Goal: Information Seeking & Learning: Learn about a topic

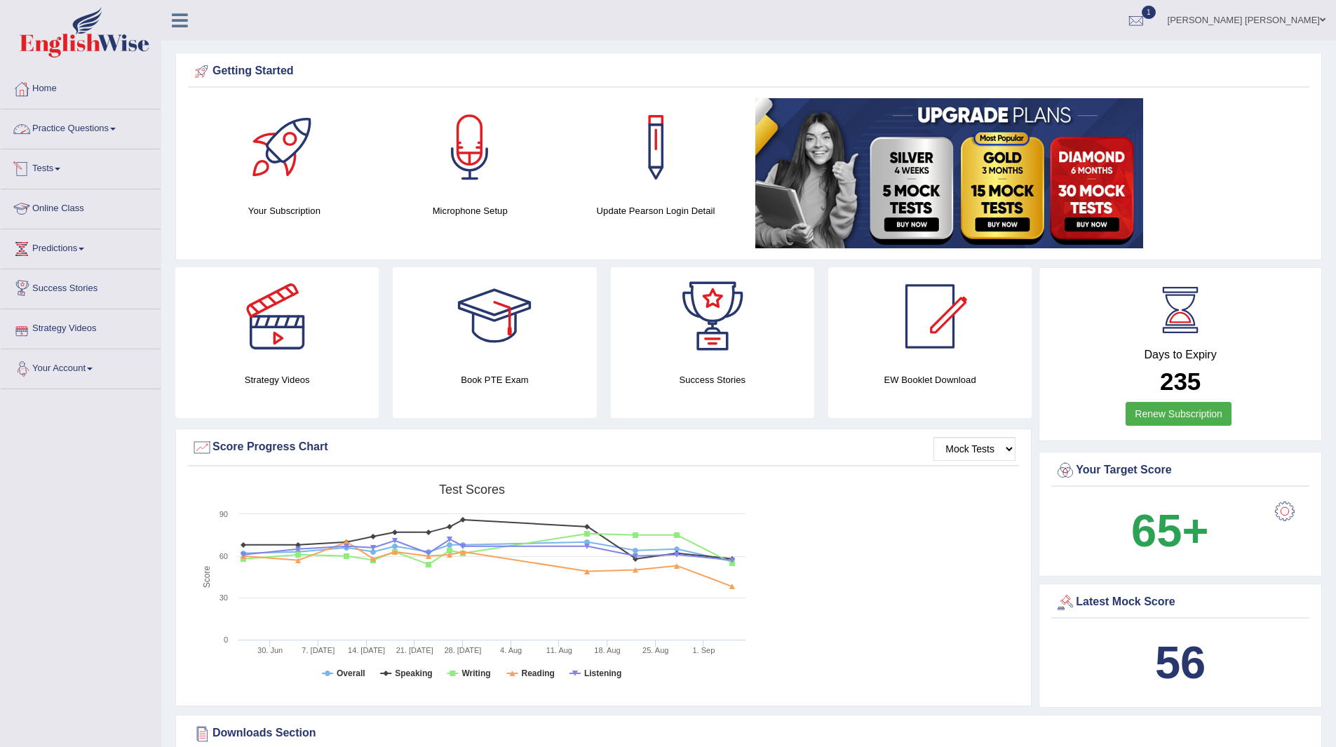
click at [49, 123] on link "Practice Questions" at bounding box center [81, 126] width 160 height 35
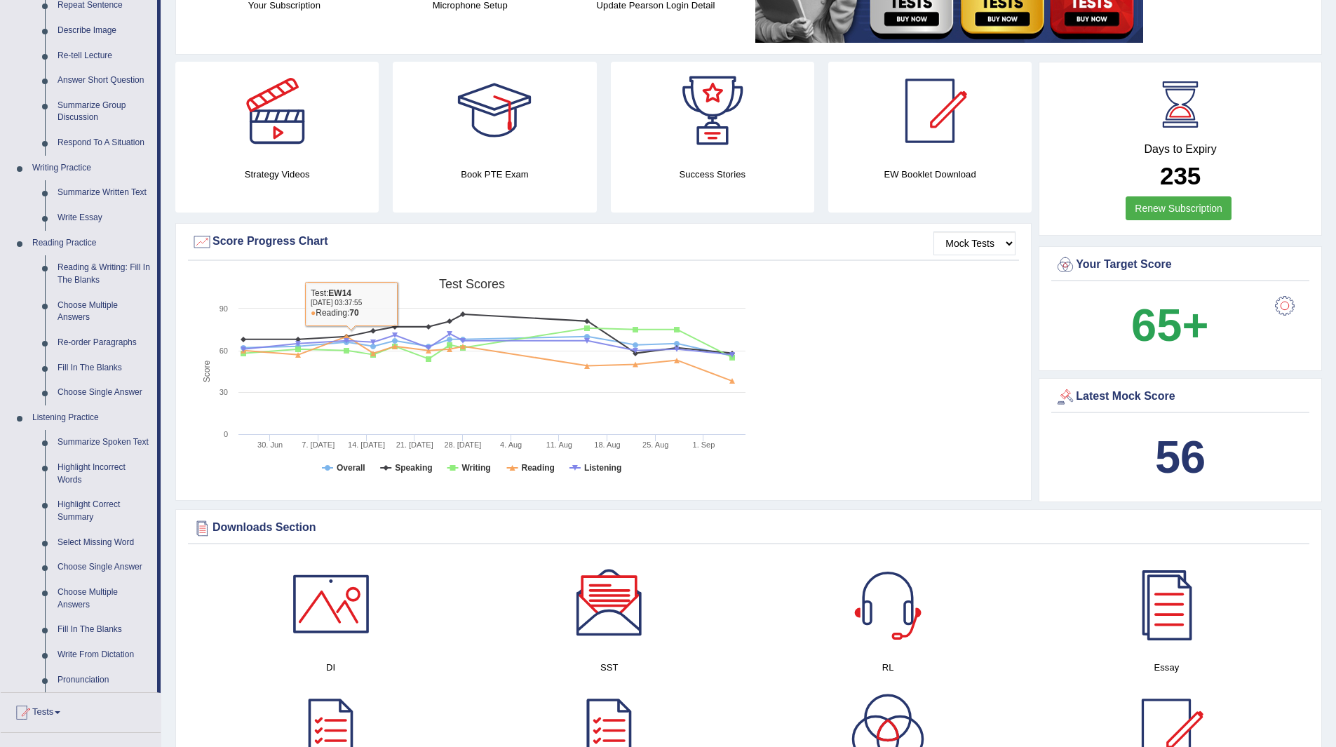
scroll to position [351, 0]
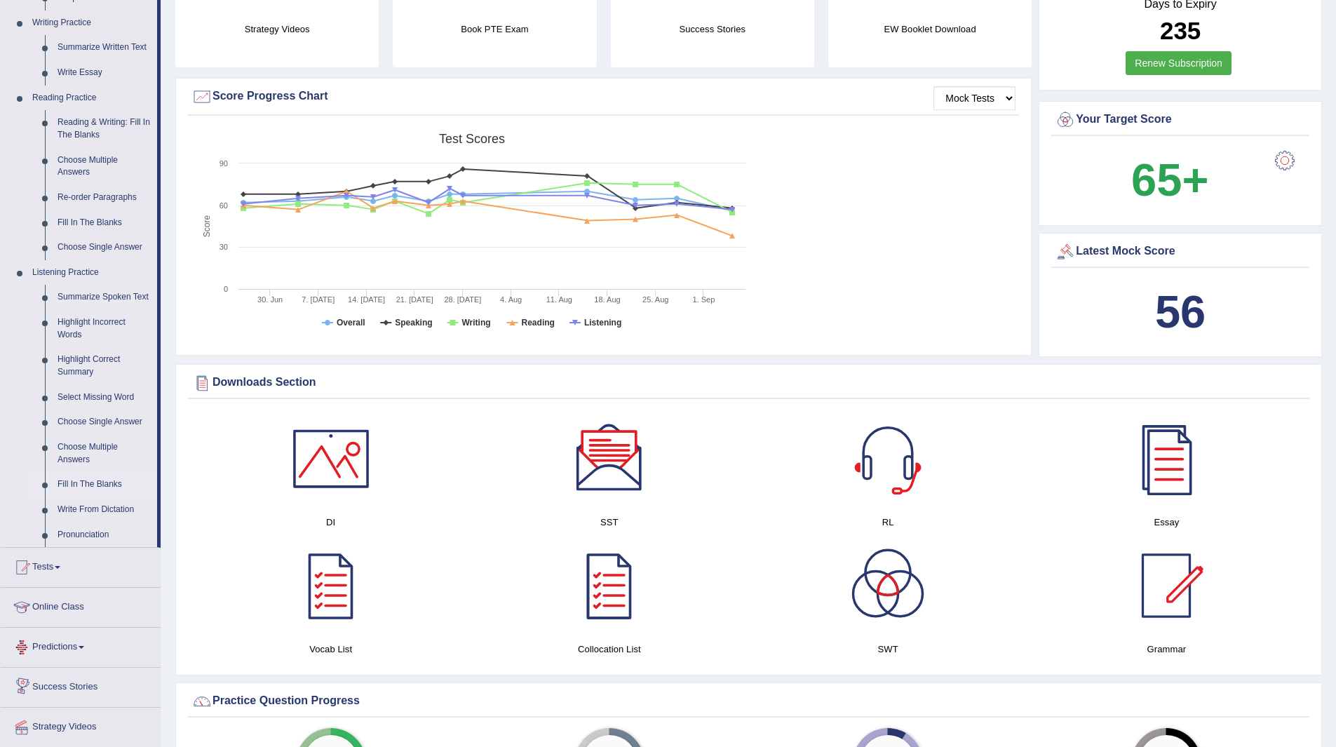
click at [85, 478] on link "Fill In The Blanks" at bounding box center [104, 484] width 106 height 25
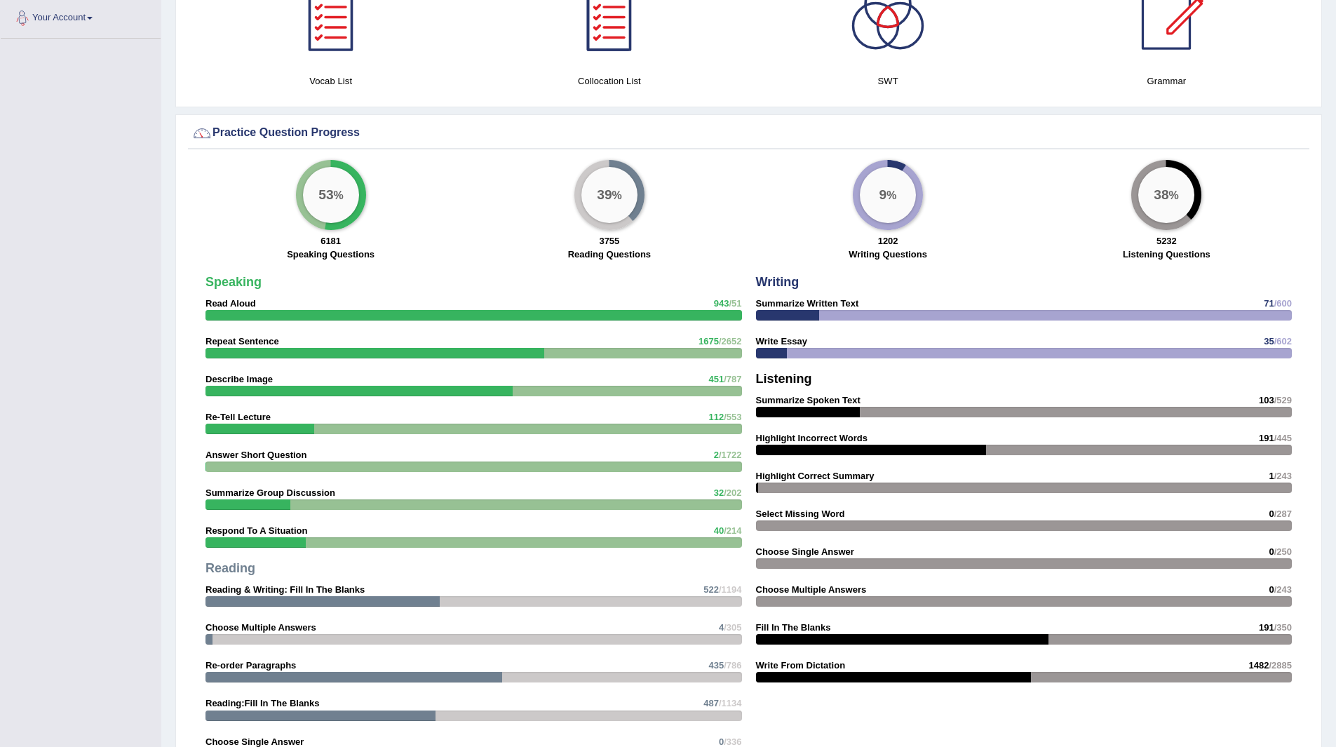
scroll to position [876, 0]
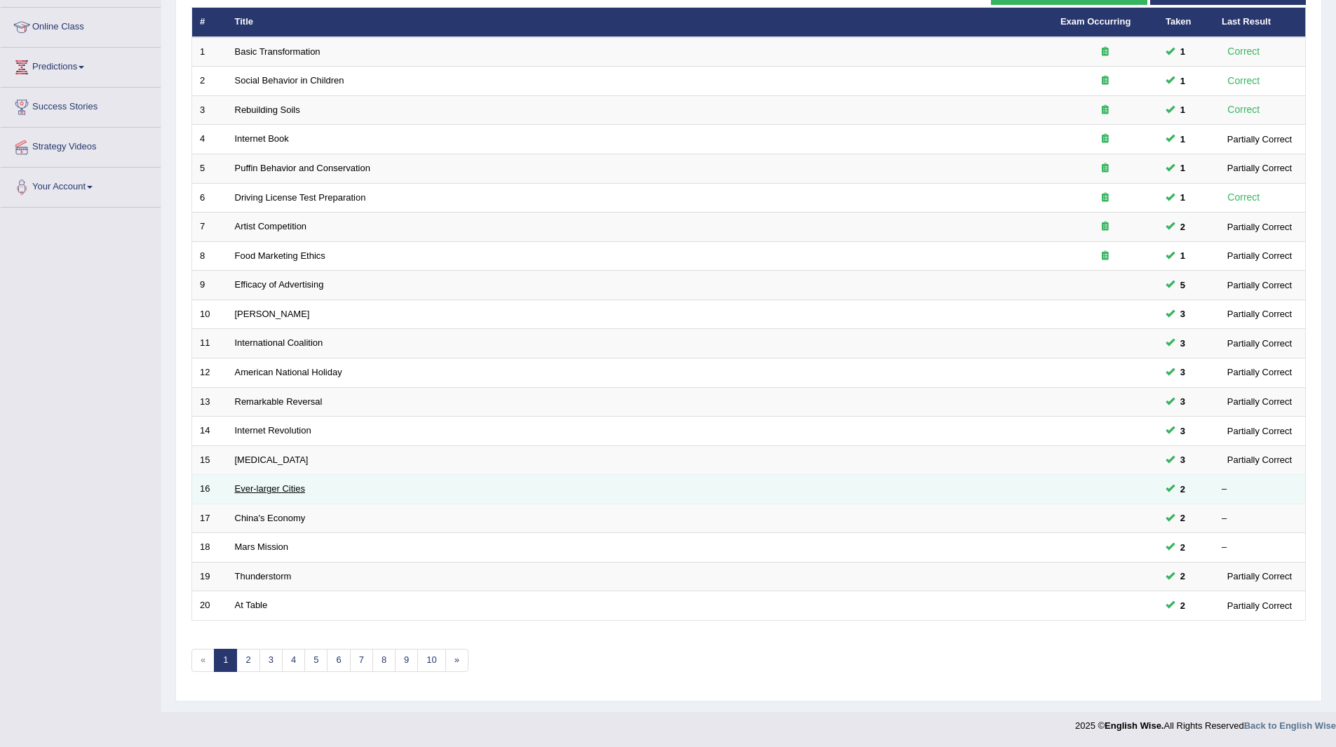
click at [255, 488] on link "Ever-larger Cities" at bounding box center [270, 488] width 70 height 11
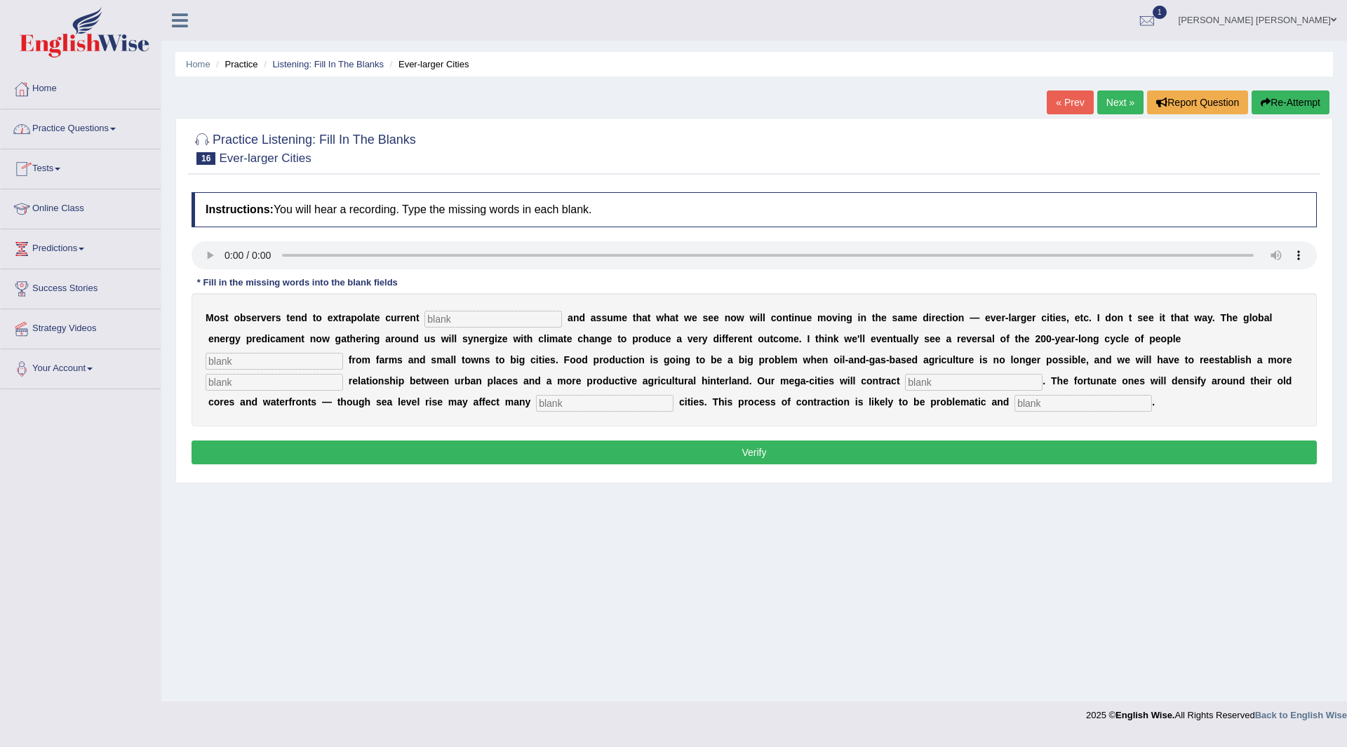
click at [72, 128] on link "Practice Questions" at bounding box center [81, 126] width 160 height 35
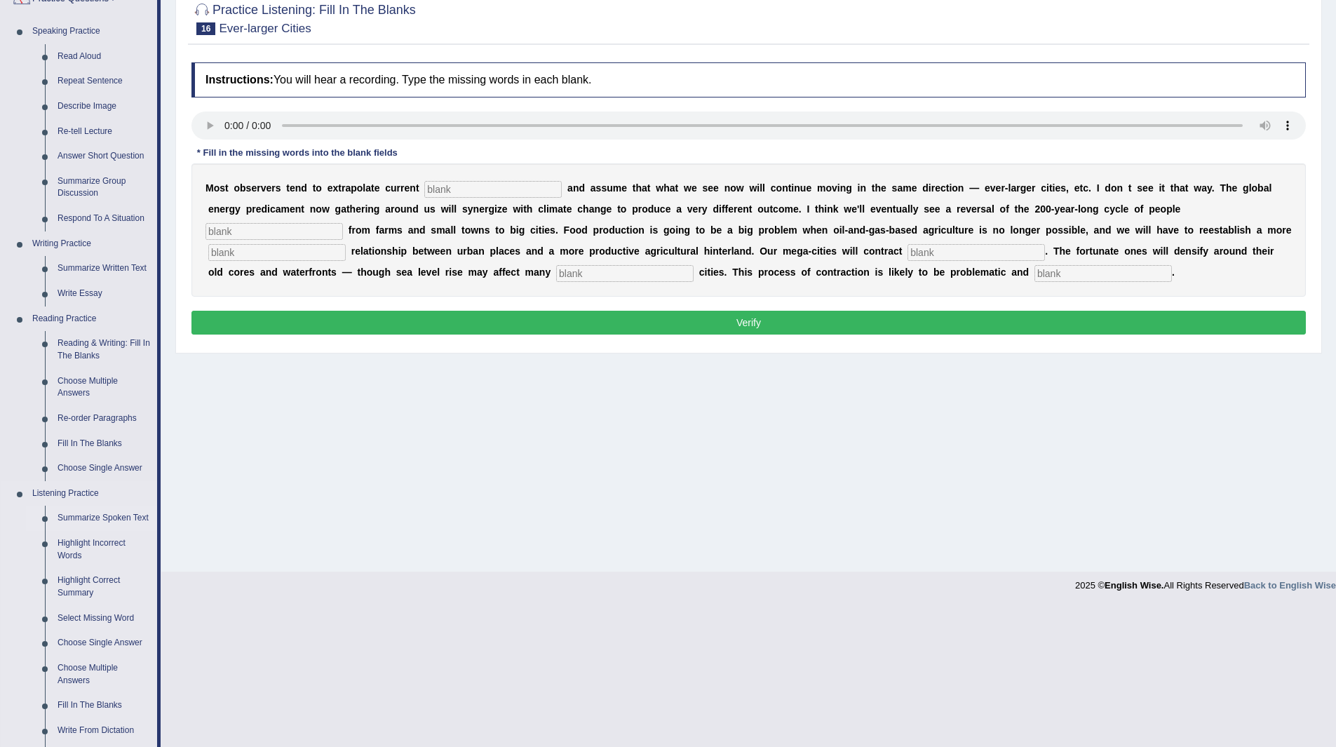
scroll to position [281, 0]
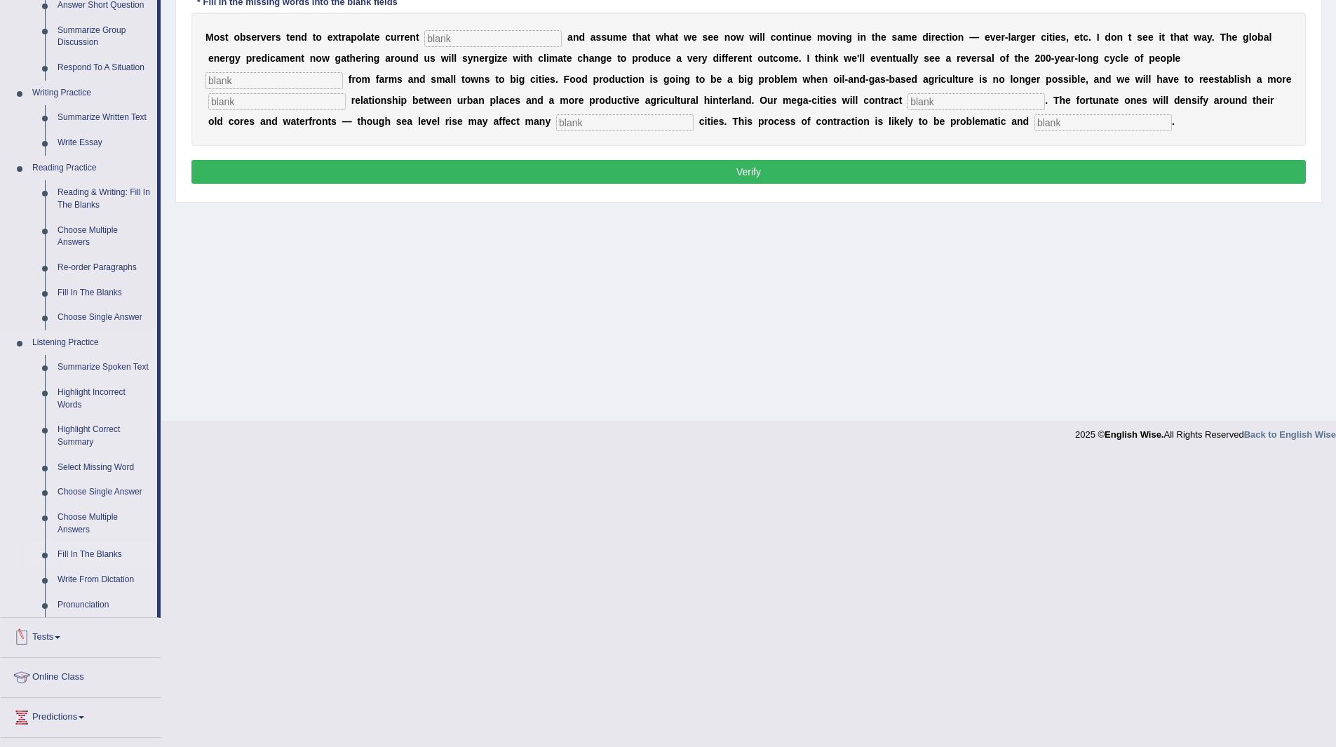
click at [81, 553] on link "Fill In The Blanks" at bounding box center [104, 554] width 106 height 25
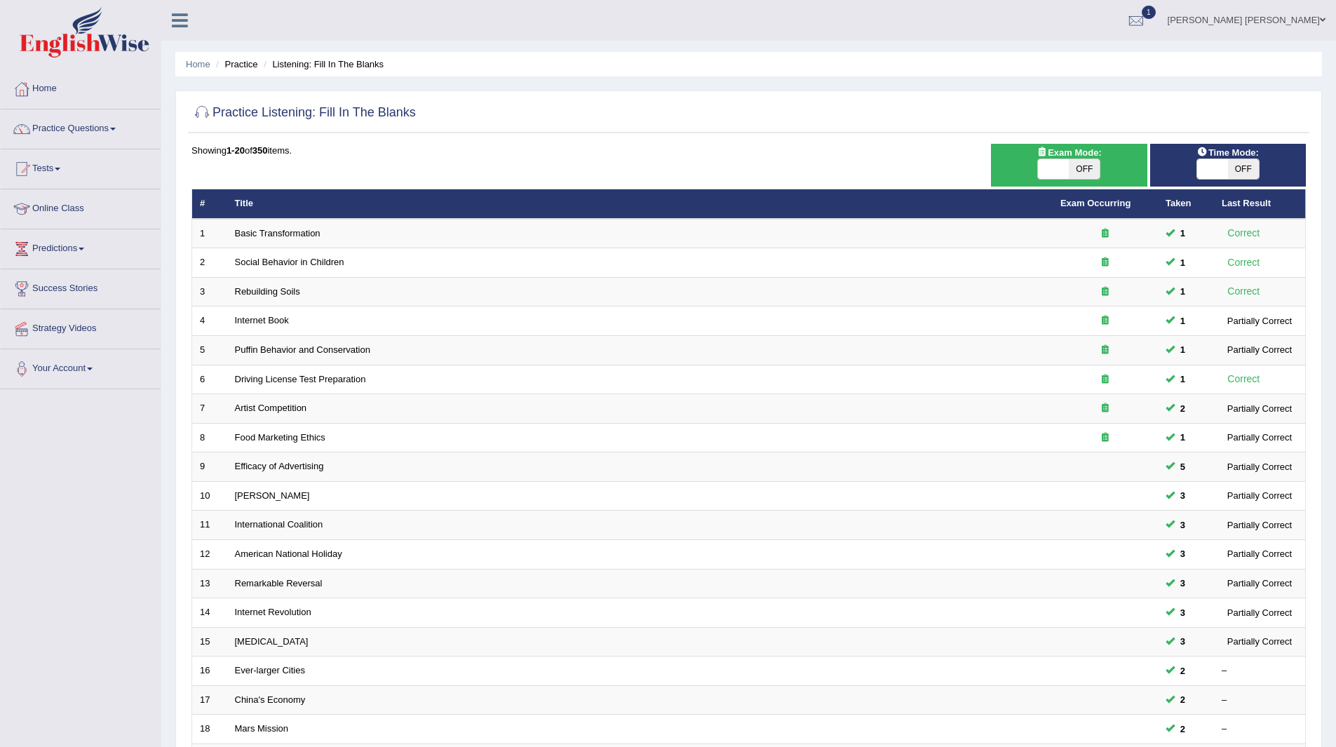
click at [1253, 170] on span "OFF" at bounding box center [1243, 169] width 31 height 20
checkbox input "true"
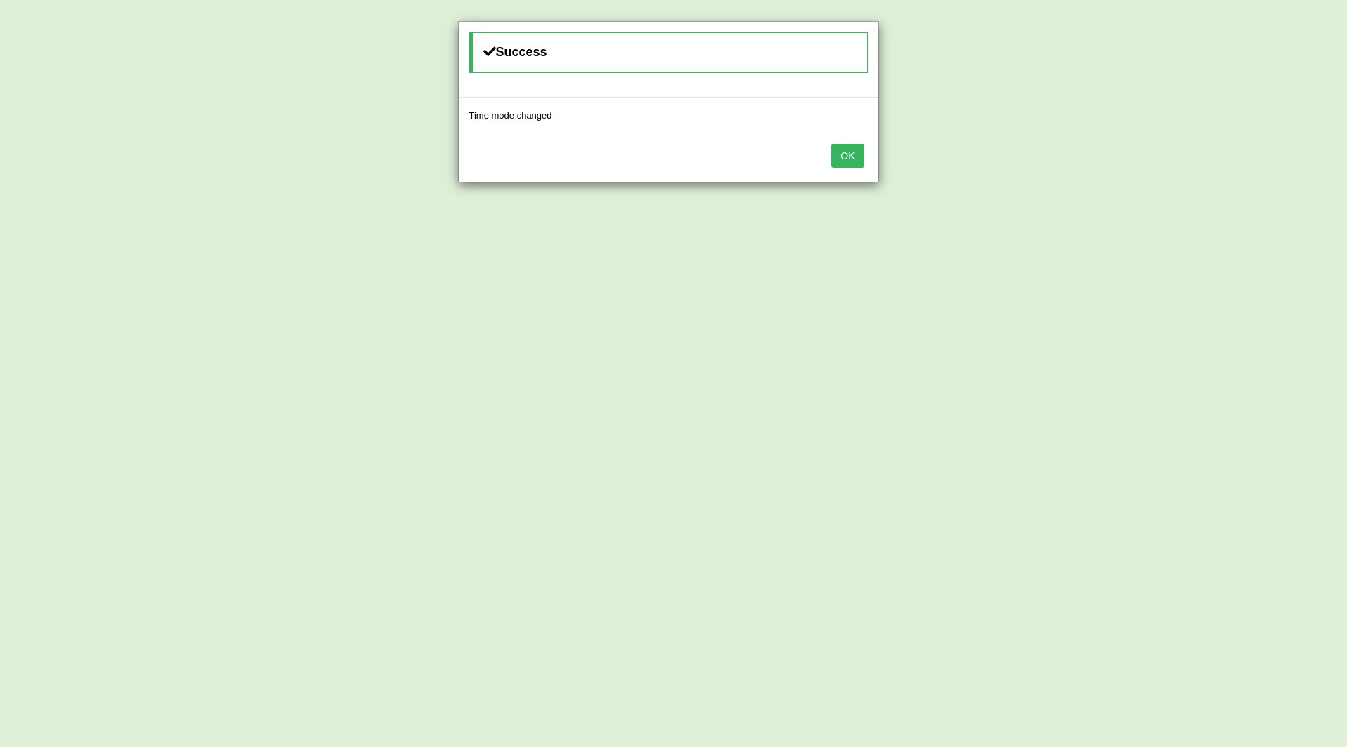
click at [856, 160] on button "OK" at bounding box center [847, 156] width 32 height 24
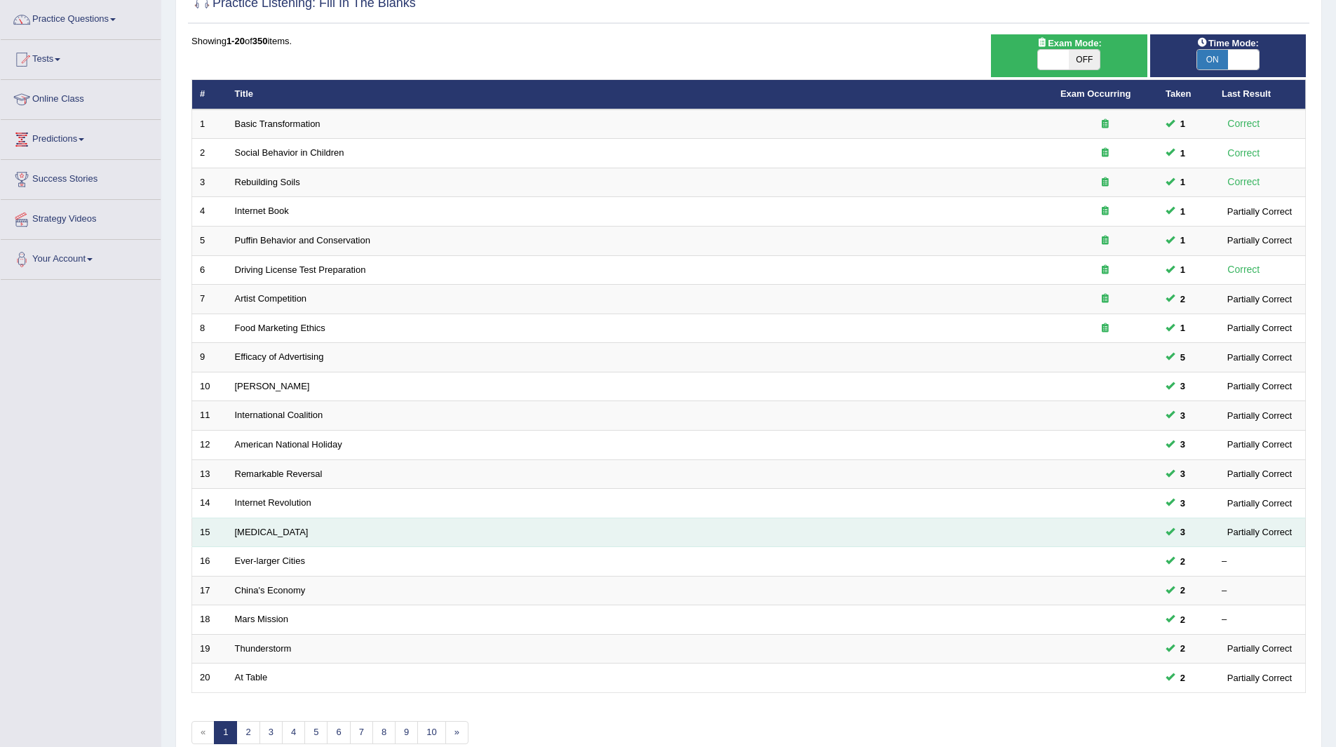
scroll to position [182, 0]
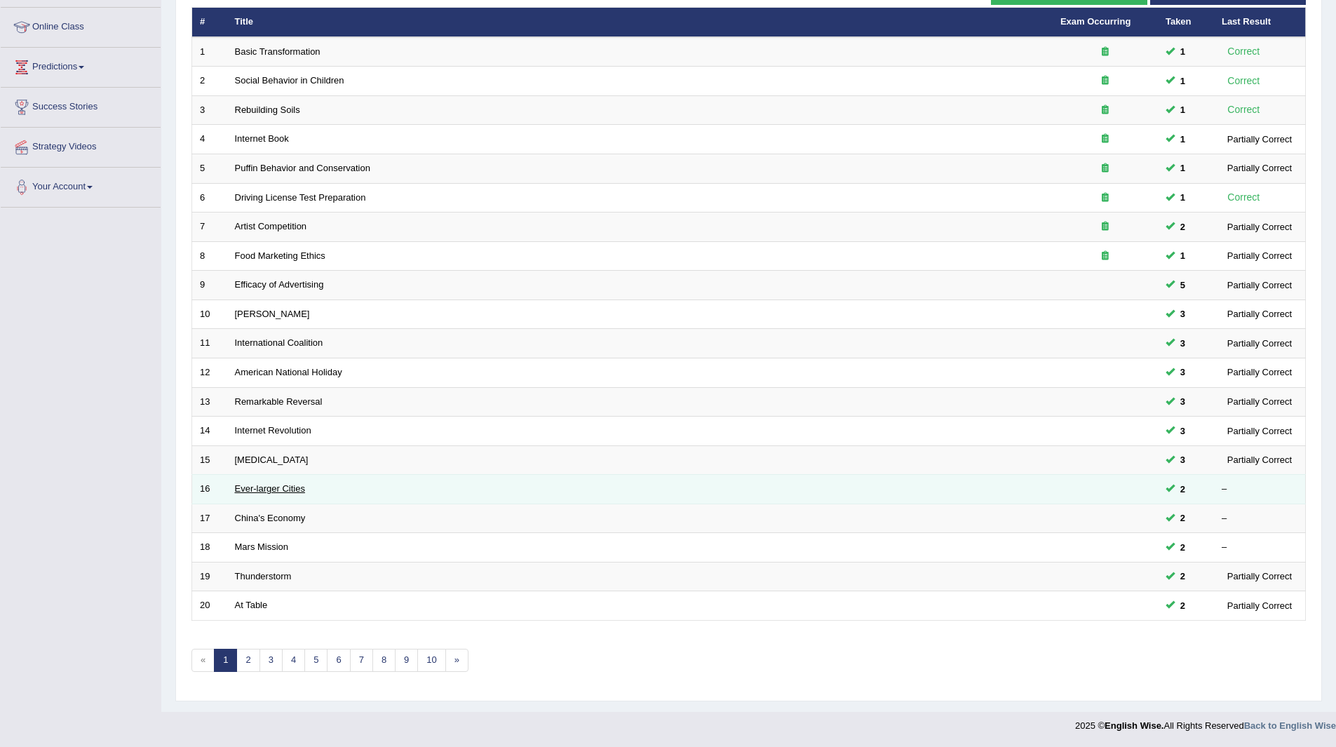
click at [263, 488] on link "Ever-larger Cities" at bounding box center [270, 488] width 70 height 11
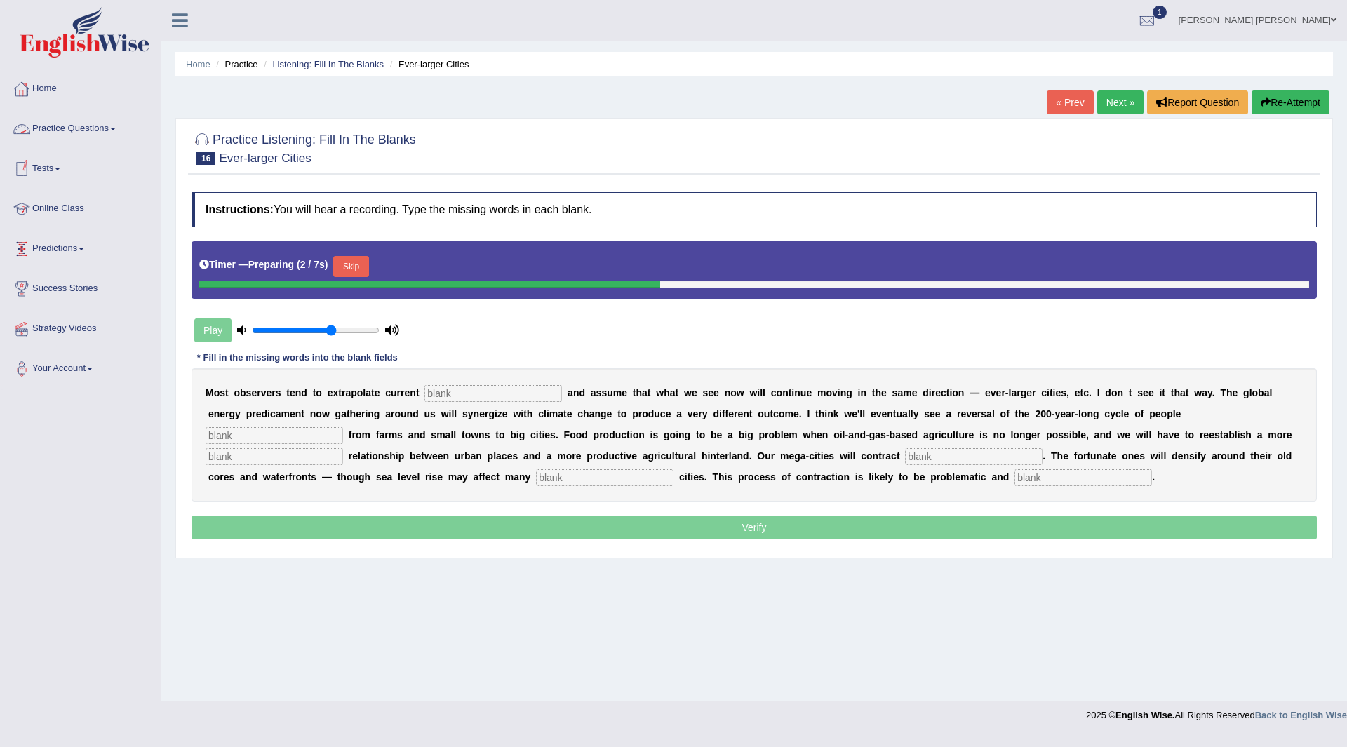
click at [349, 262] on button "Skip" at bounding box center [350, 266] width 35 height 21
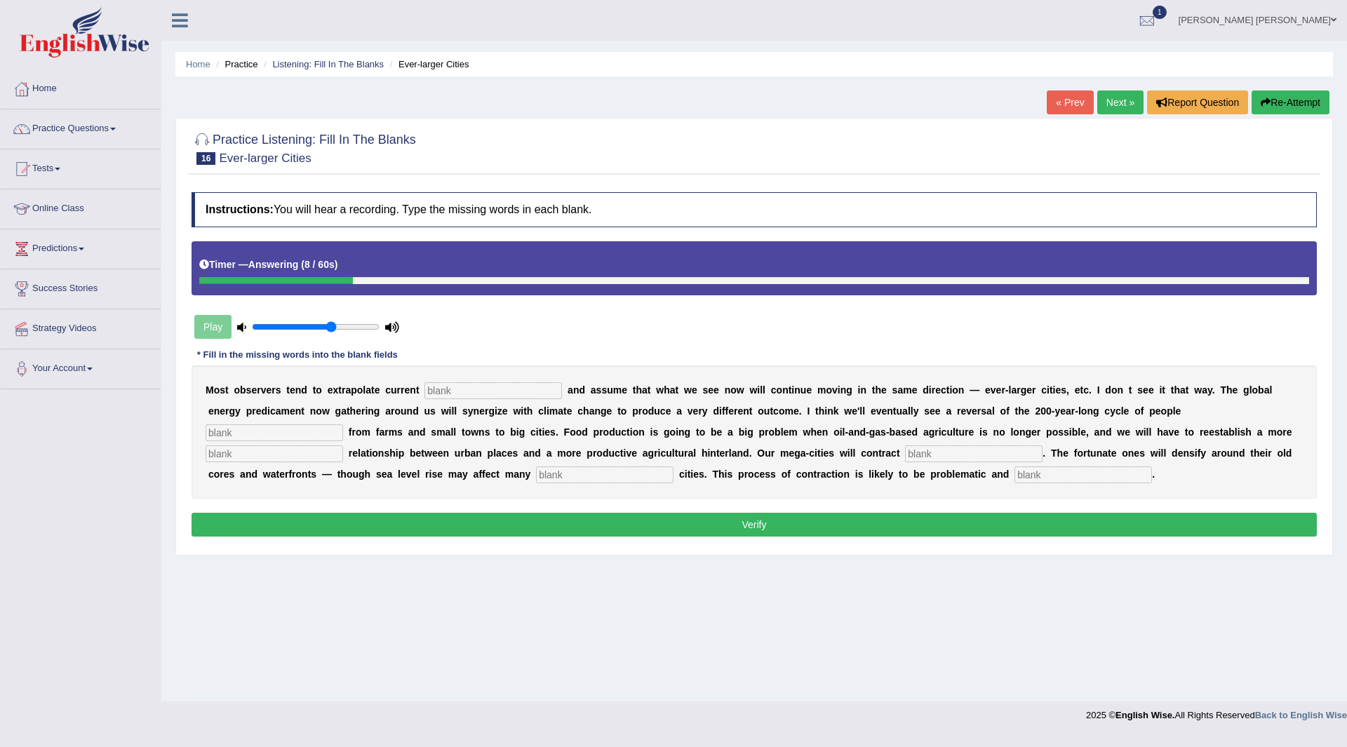
click at [473, 388] on input "text" at bounding box center [492, 390] width 137 height 17
type input "trends"
type input "moving"
type input "meaningful"
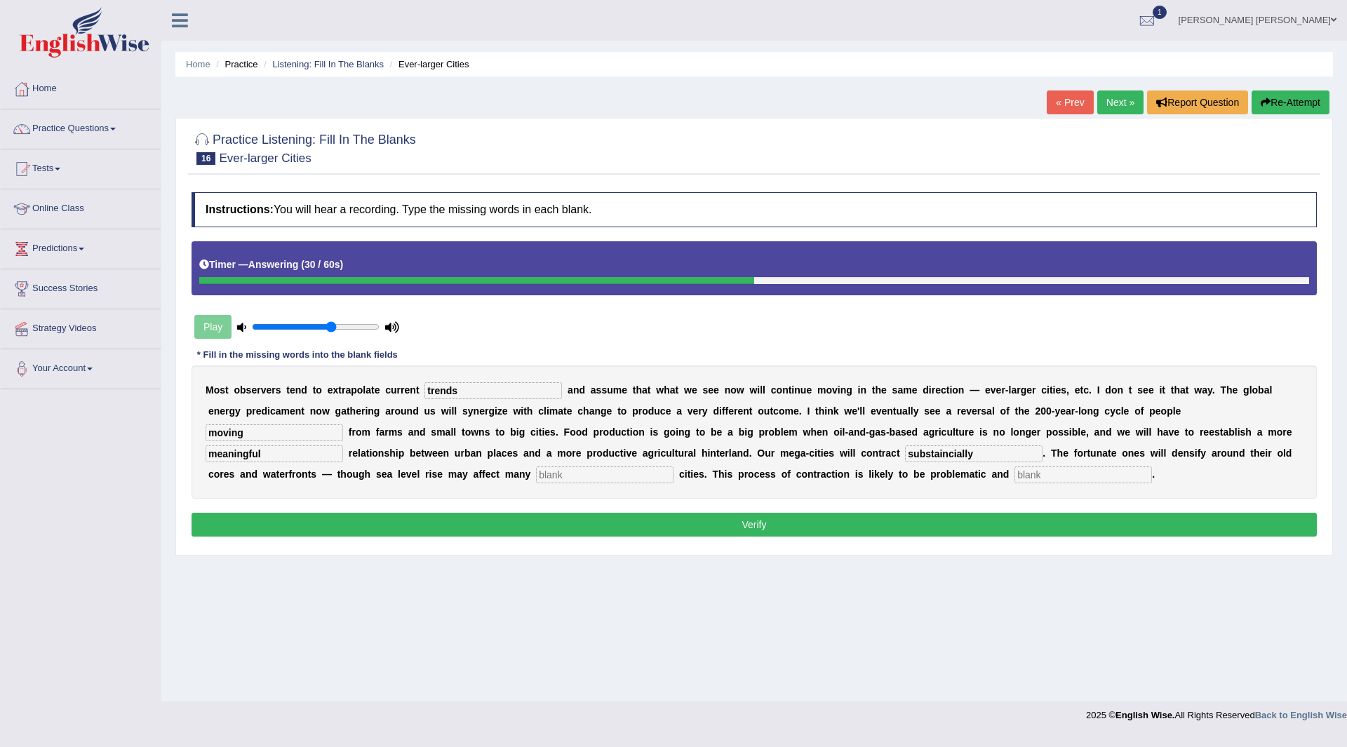
type input "substaincially"
type input "harbour"
type input "disorderly"
click at [802, 523] on button "Verify" at bounding box center [754, 525] width 1125 height 24
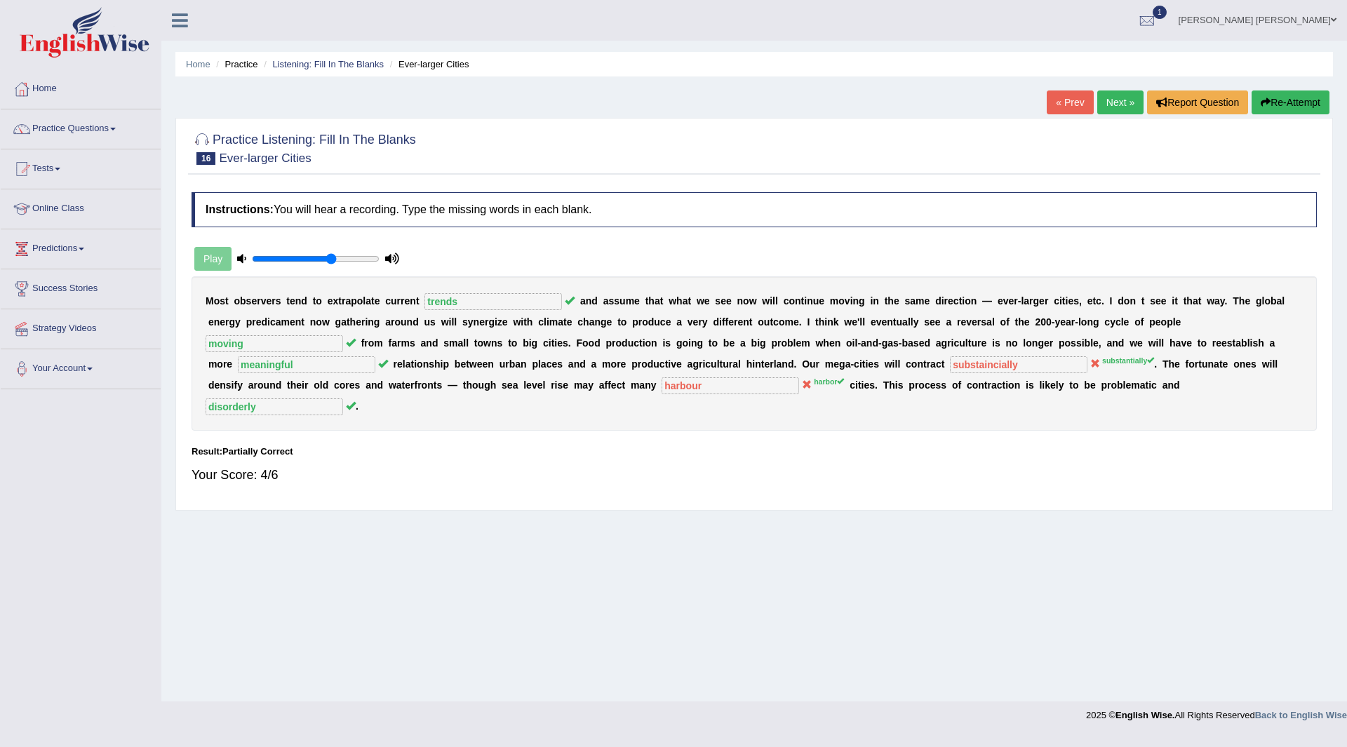
click at [1111, 108] on link "Next »" at bounding box center [1120, 102] width 46 height 24
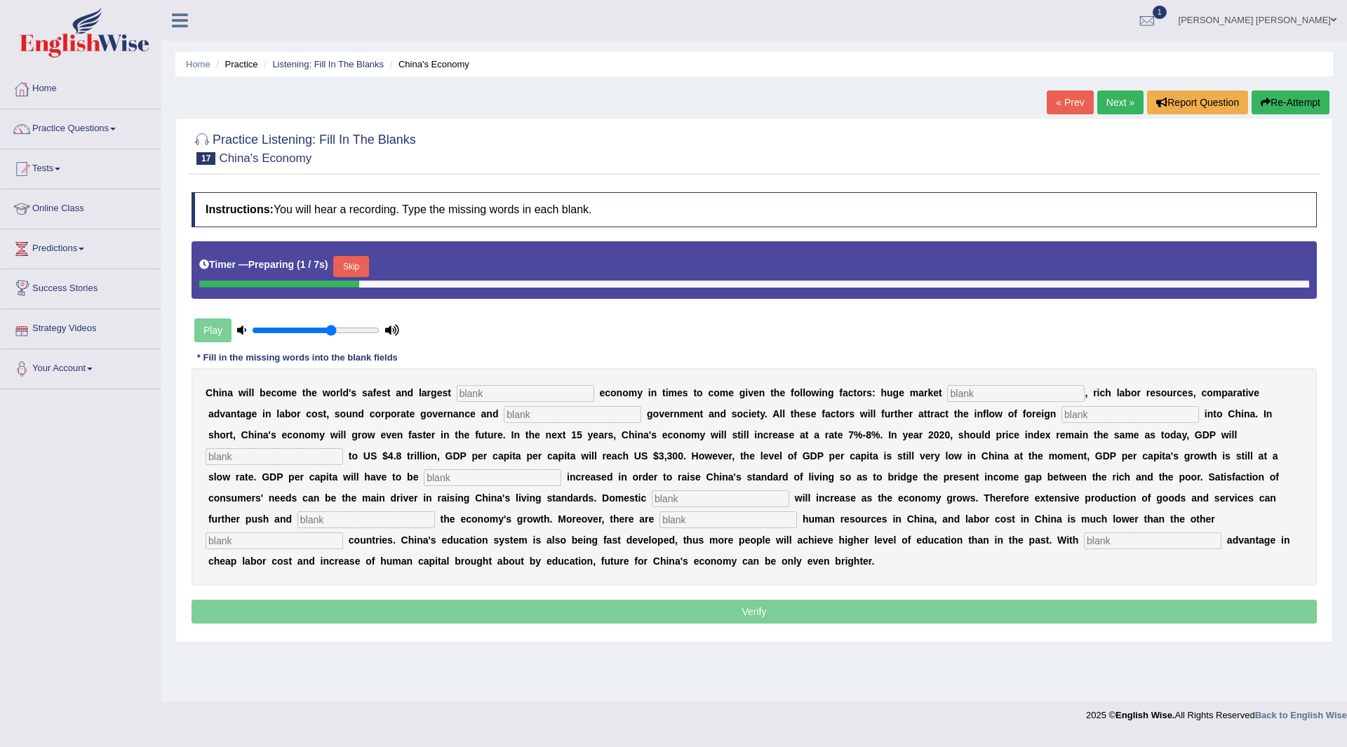
click at [349, 266] on button "Skip" at bounding box center [350, 266] width 35 height 21
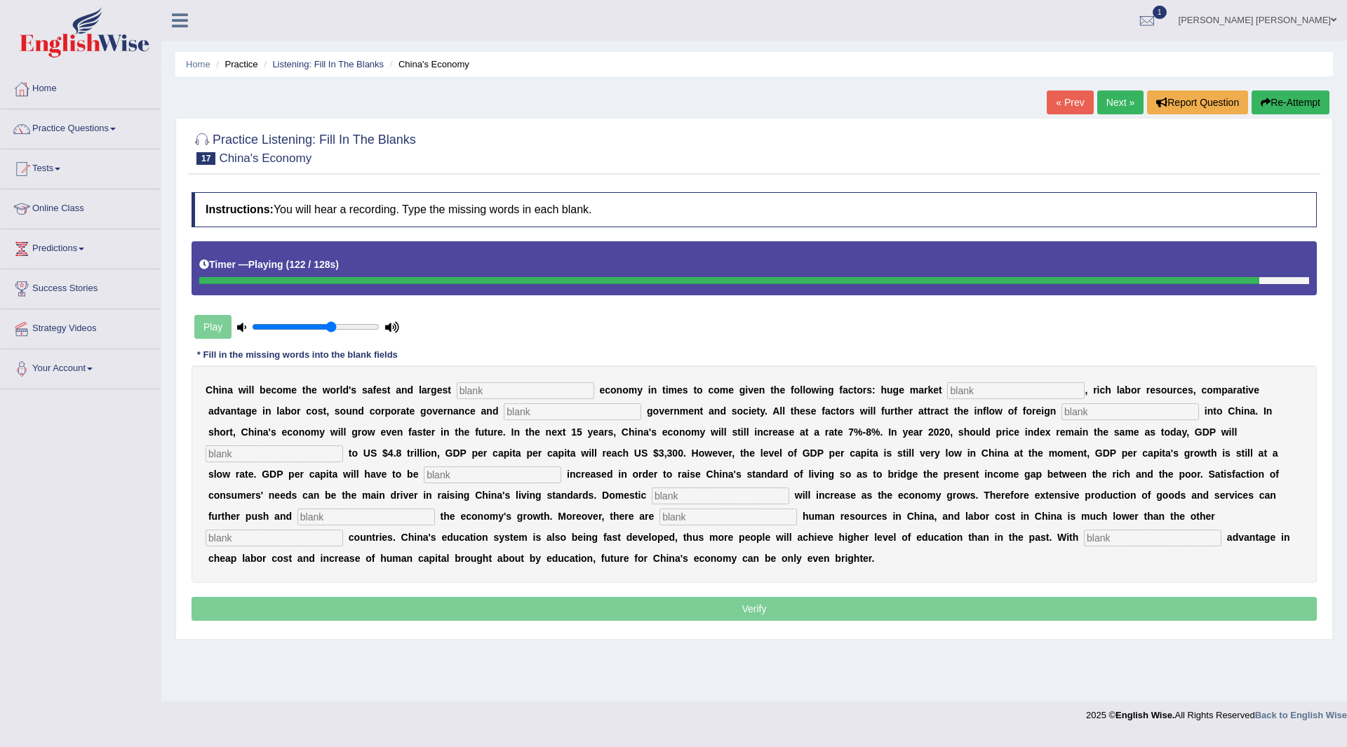
drag, startPoint x: 497, startPoint y: 390, endPoint x: 422, endPoint y: 344, distance: 88.4
click at [496, 379] on div "C h i n a w i l l b e c o m e t h e w o r l d ' s s a f e s t a n d l a r g e s…" at bounding box center [754, 473] width 1125 height 217
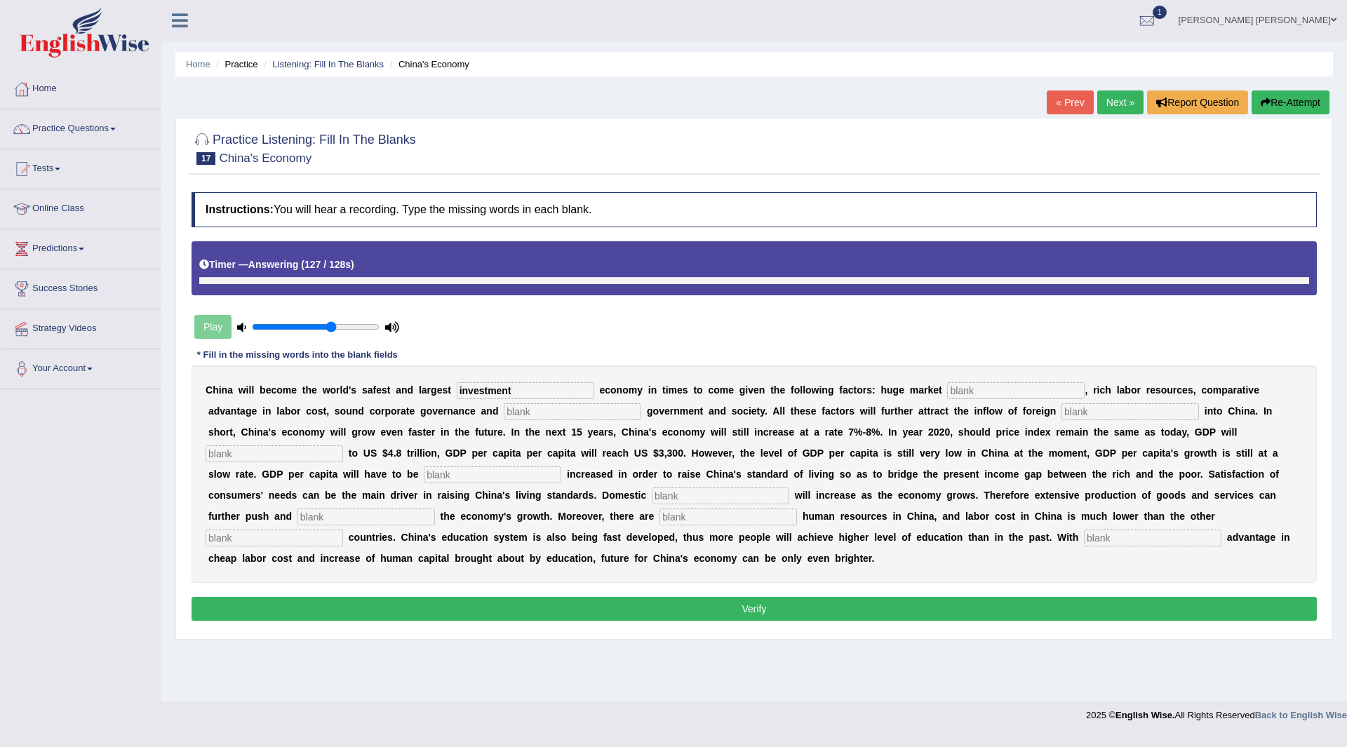
type input "investment"
type input "potential"
type input "stable"
type input "capital"
type input "amount"
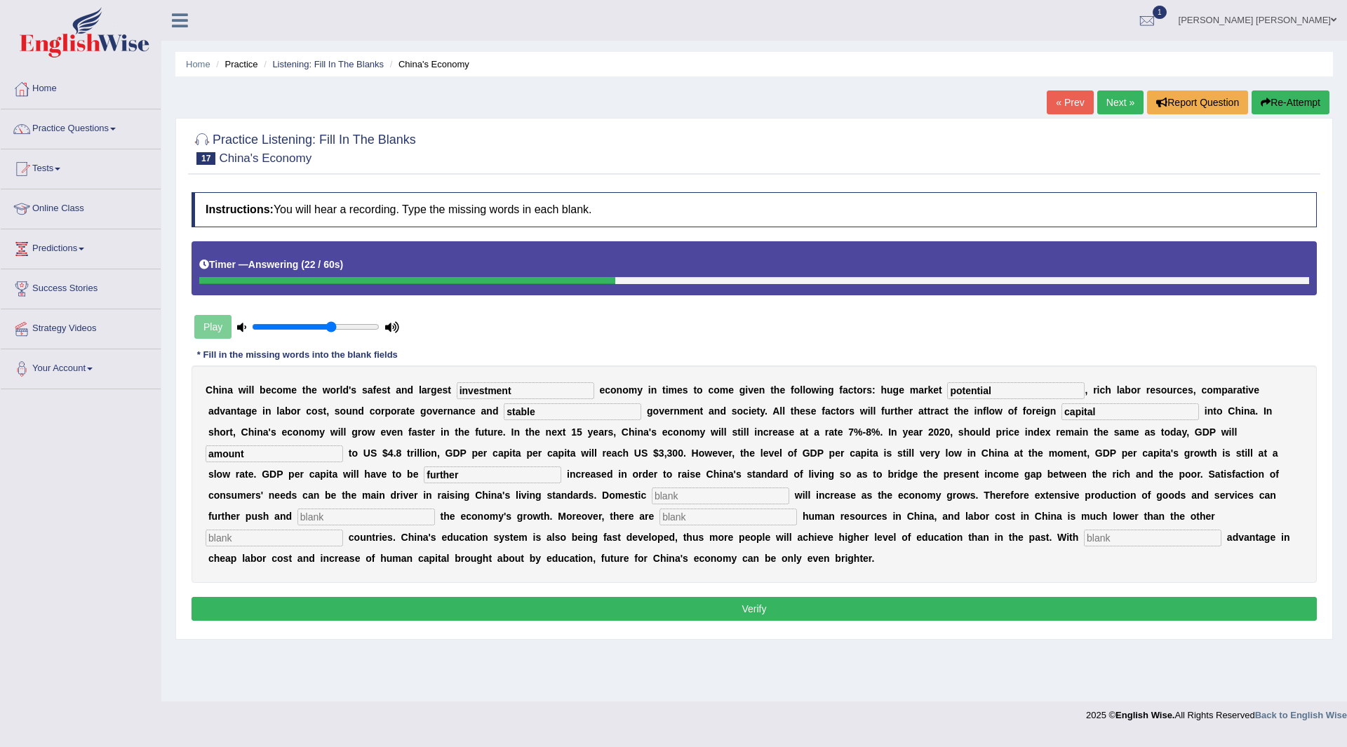
type input "further"
type input "demand"
type input "sustained"
type input "abdunant"
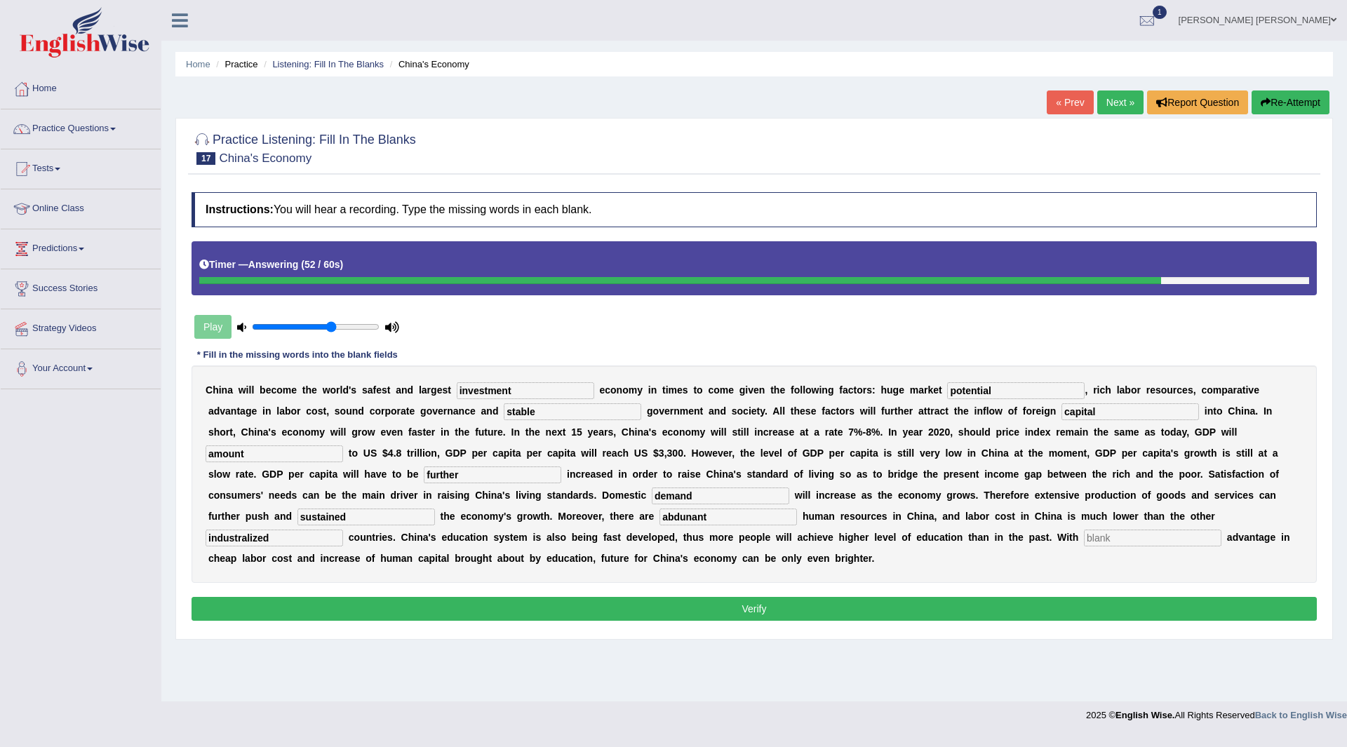
type input "industralized"
type input "comperatitive"
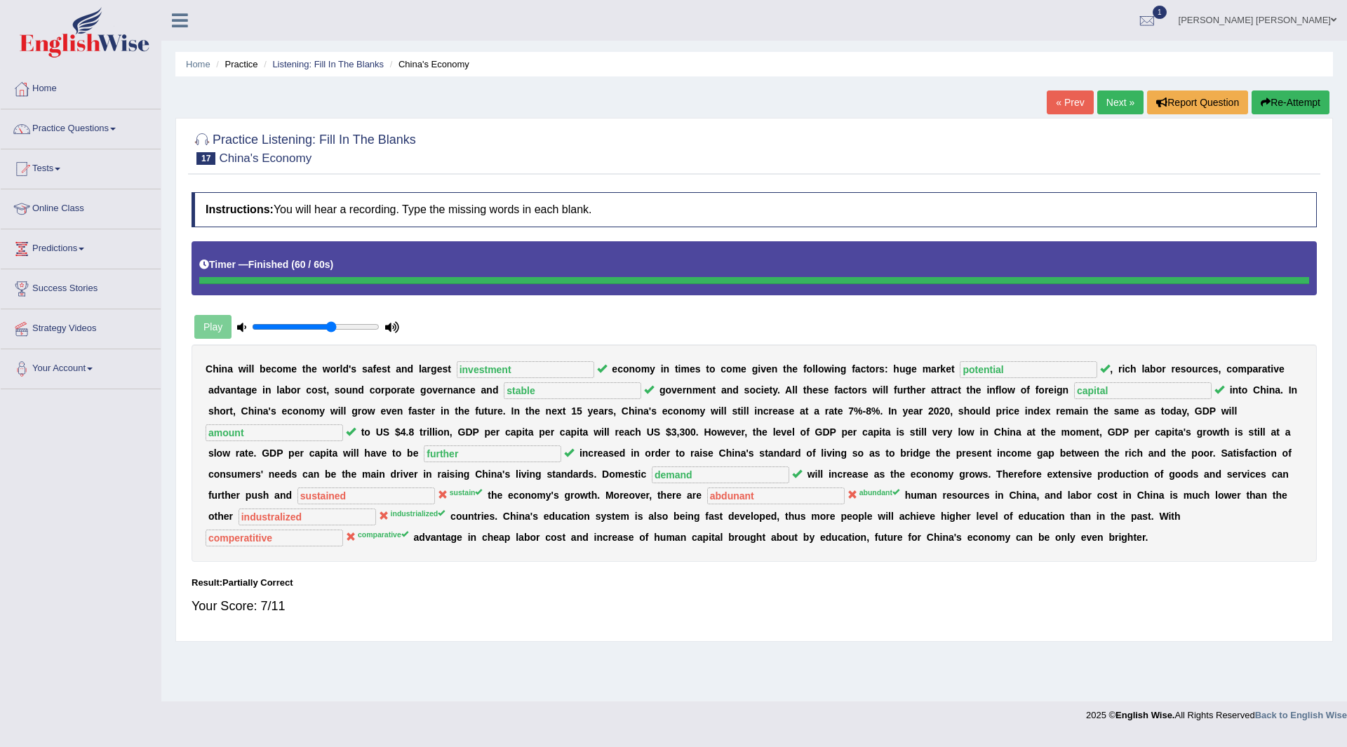
click at [1121, 102] on link "Next »" at bounding box center [1120, 102] width 46 height 24
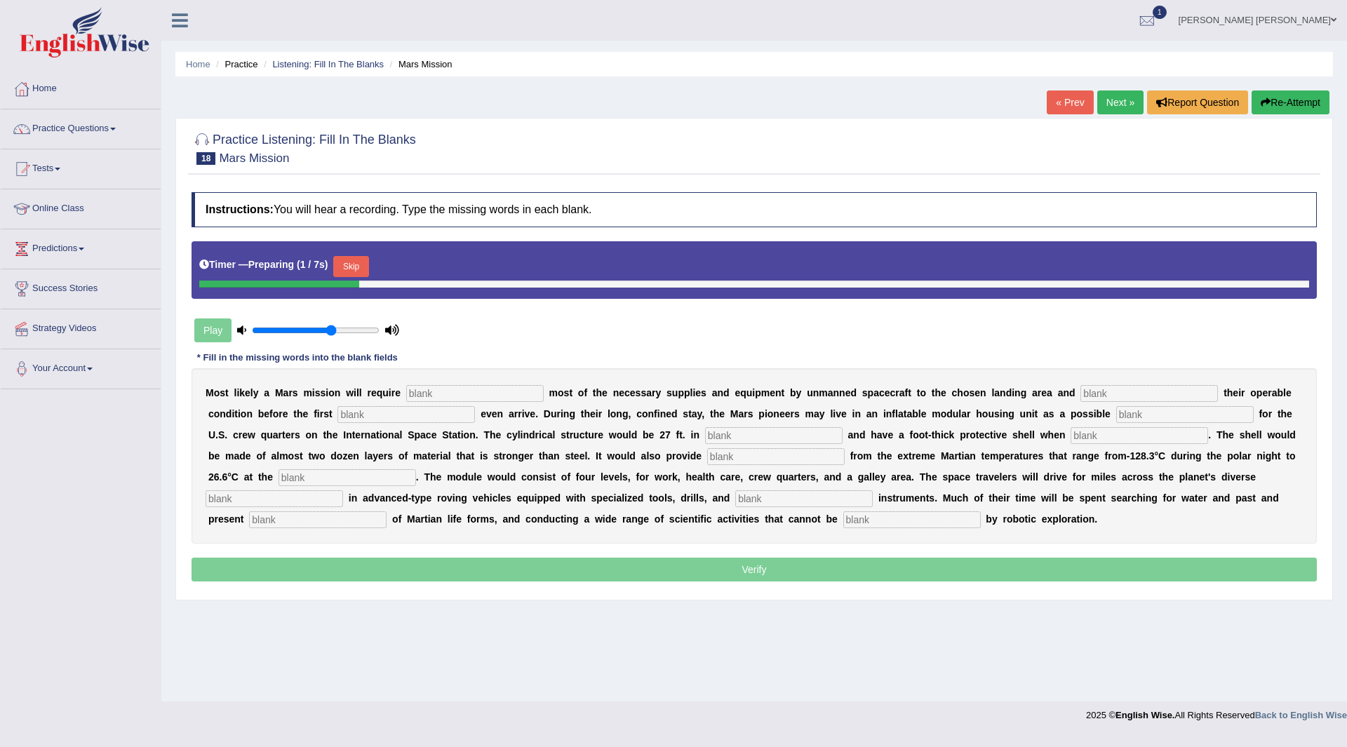
click at [353, 269] on button "Skip" at bounding box center [350, 266] width 35 height 21
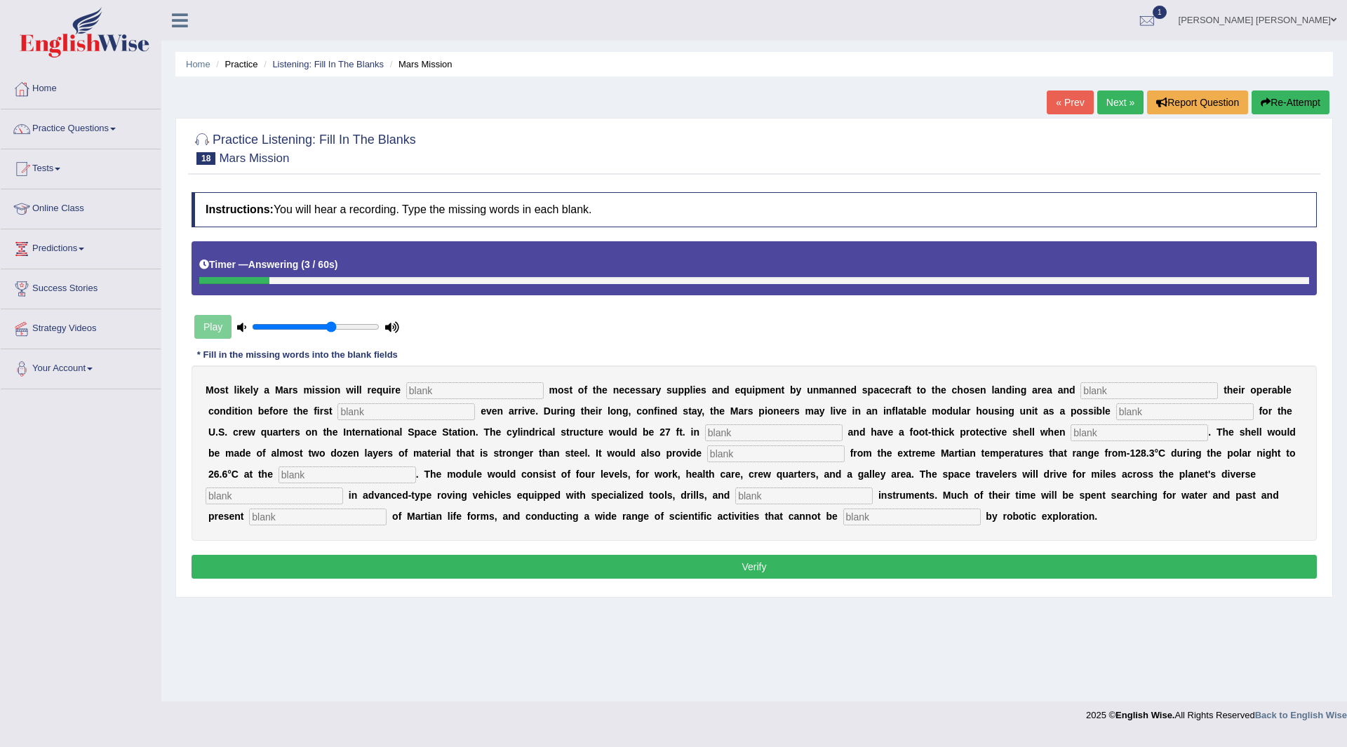
click at [513, 389] on input "text" at bounding box center [474, 390] width 137 height 17
type input "trasnforming"
type input "conforming"
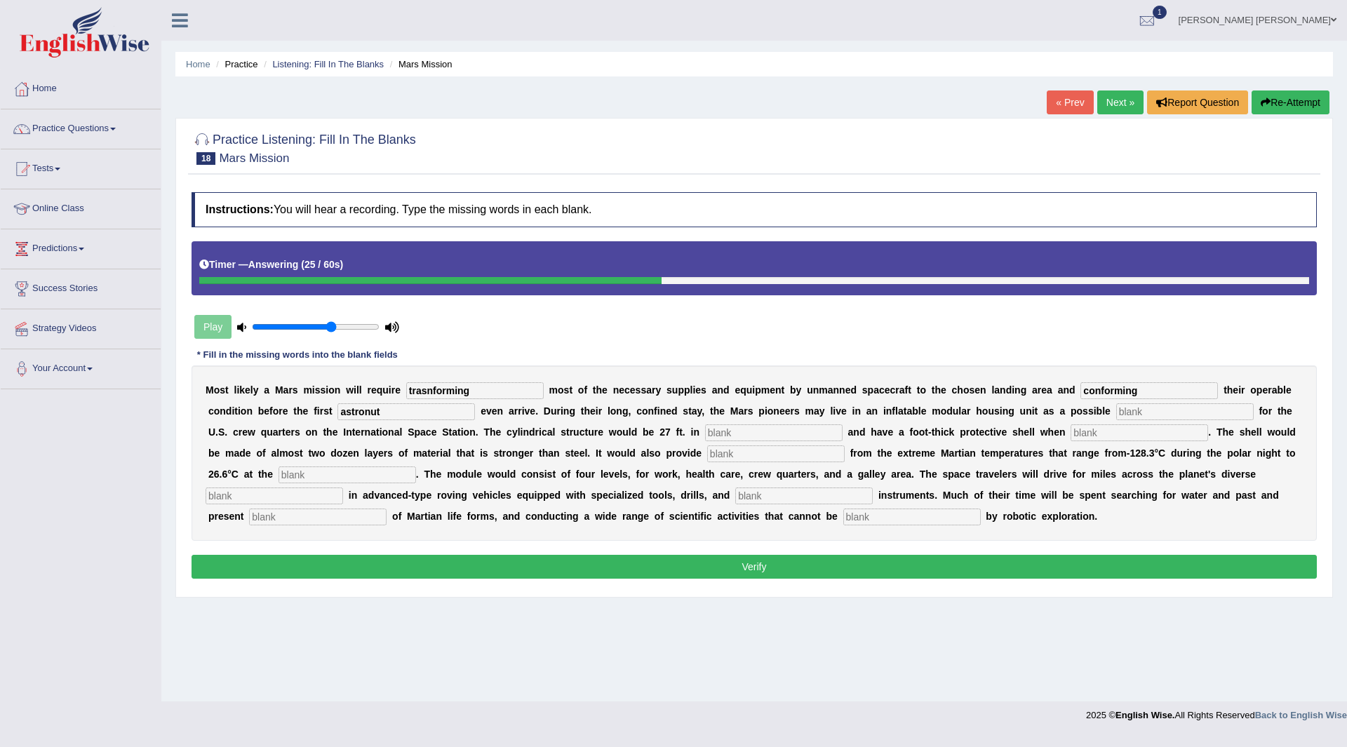
type input "astronut"
type input "replacement"
type input "diameter"
type input "inflated"
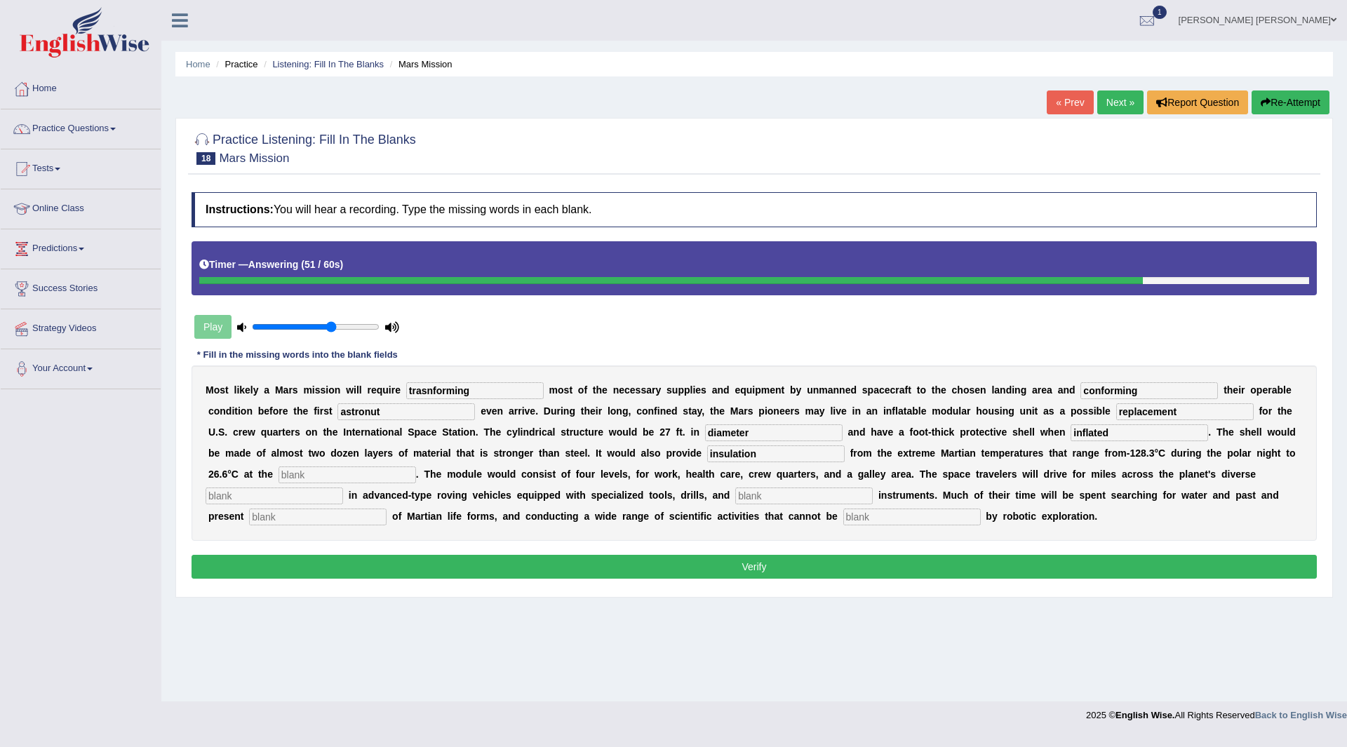
type input "insulation"
type input "arry"
type input "able"
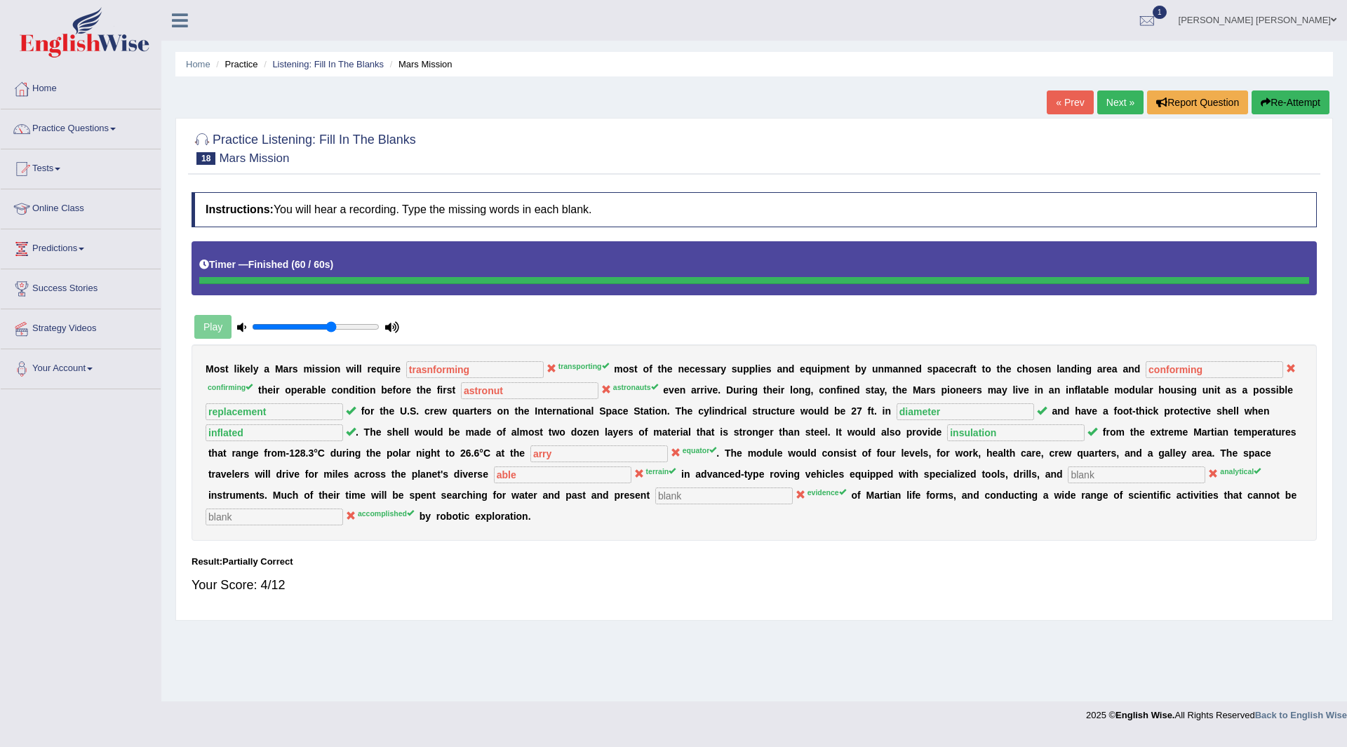
click at [1102, 105] on link "Next »" at bounding box center [1120, 102] width 46 height 24
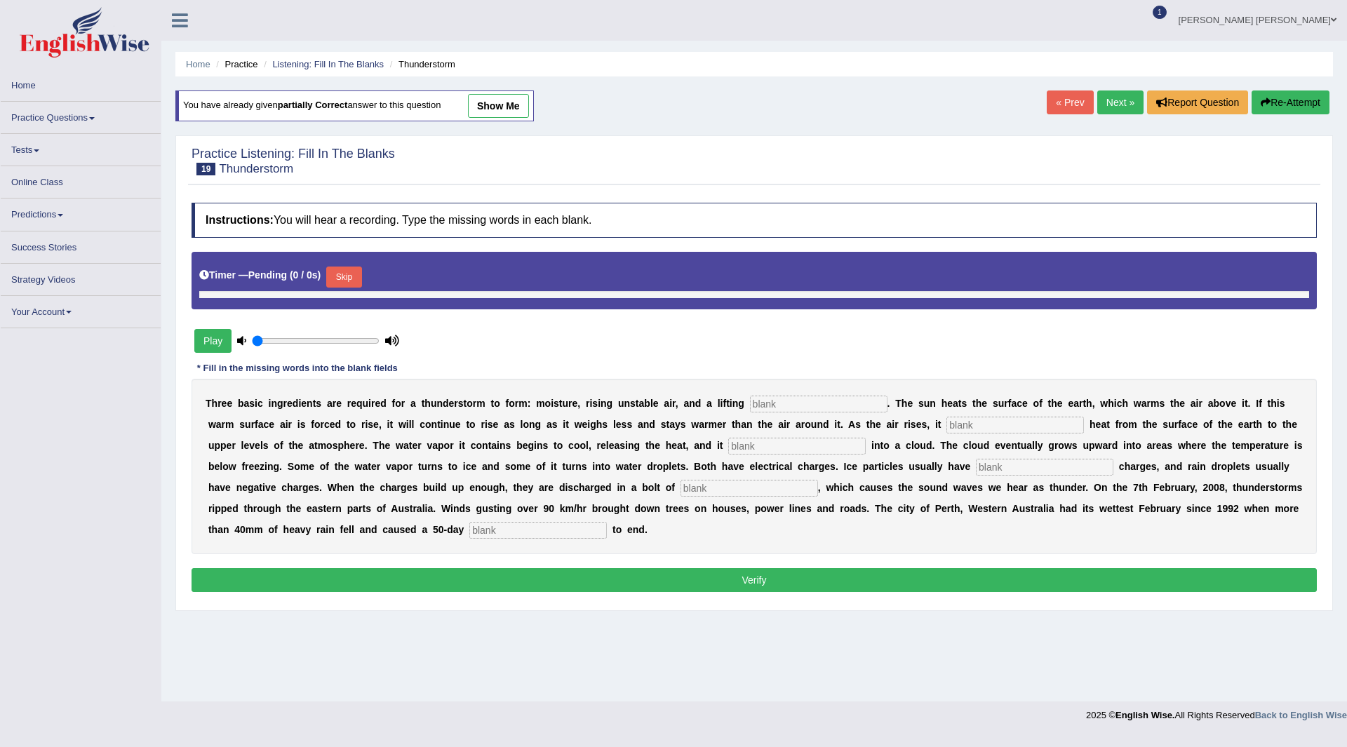
type input "0.65"
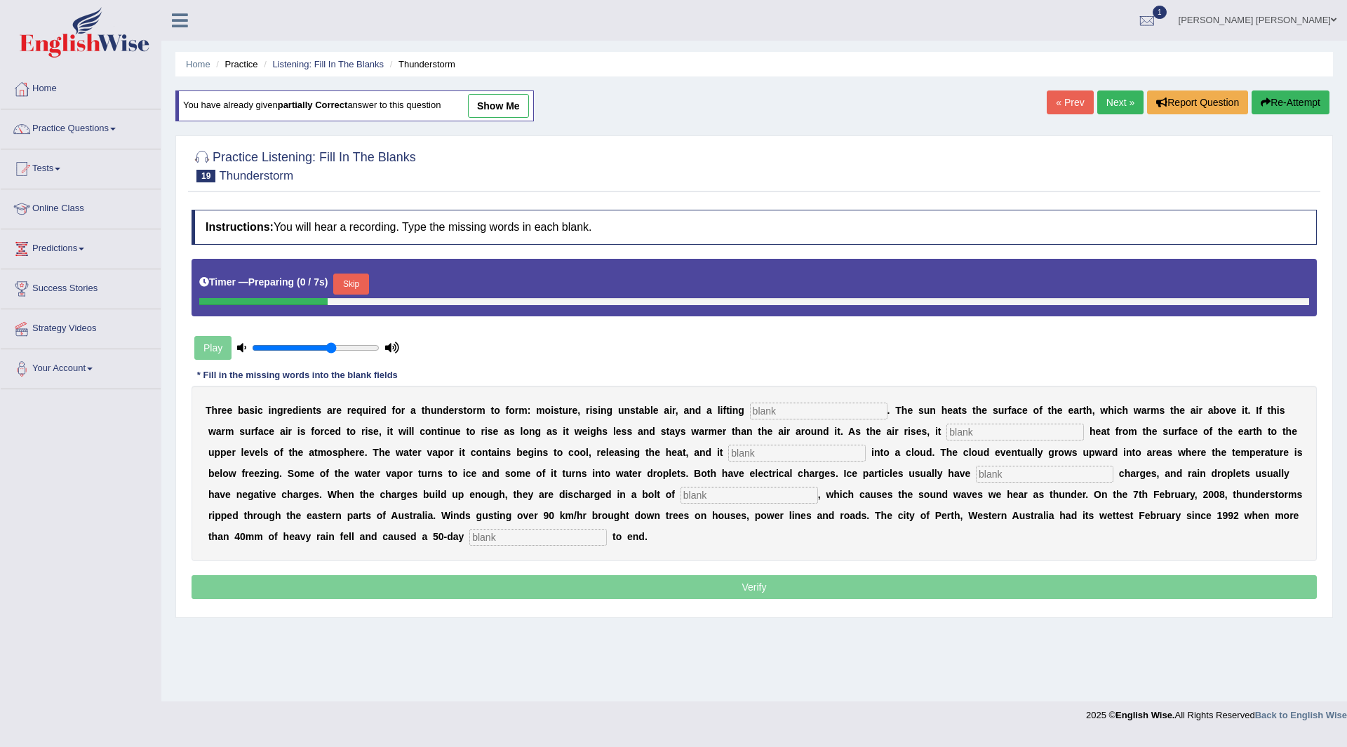
drag, startPoint x: 352, startPoint y: 282, endPoint x: 43, endPoint y: 10, distance: 411.5
click at [351, 282] on button "Skip" at bounding box center [350, 284] width 35 height 21
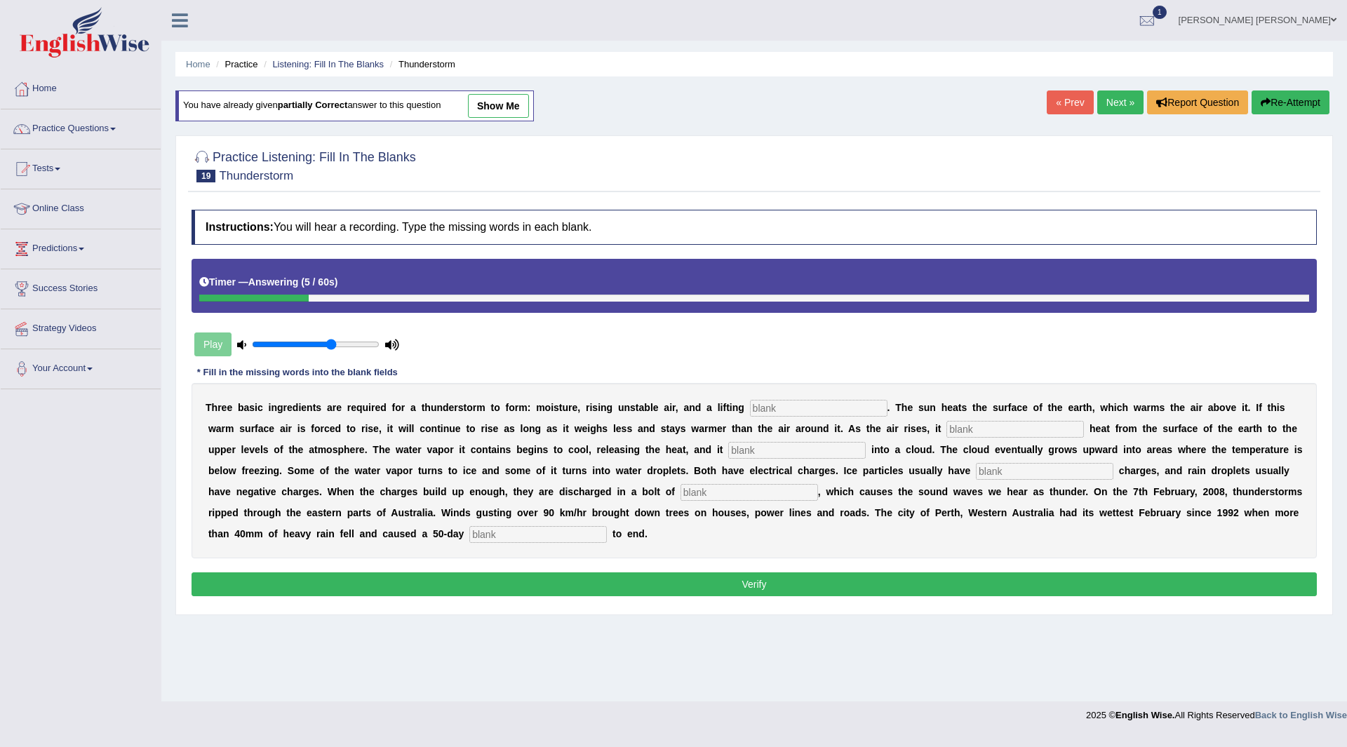
click at [812, 407] on input "text" at bounding box center [818, 408] width 137 height 17
type input "mechanism"
type input "transfers"
type input "condenses"
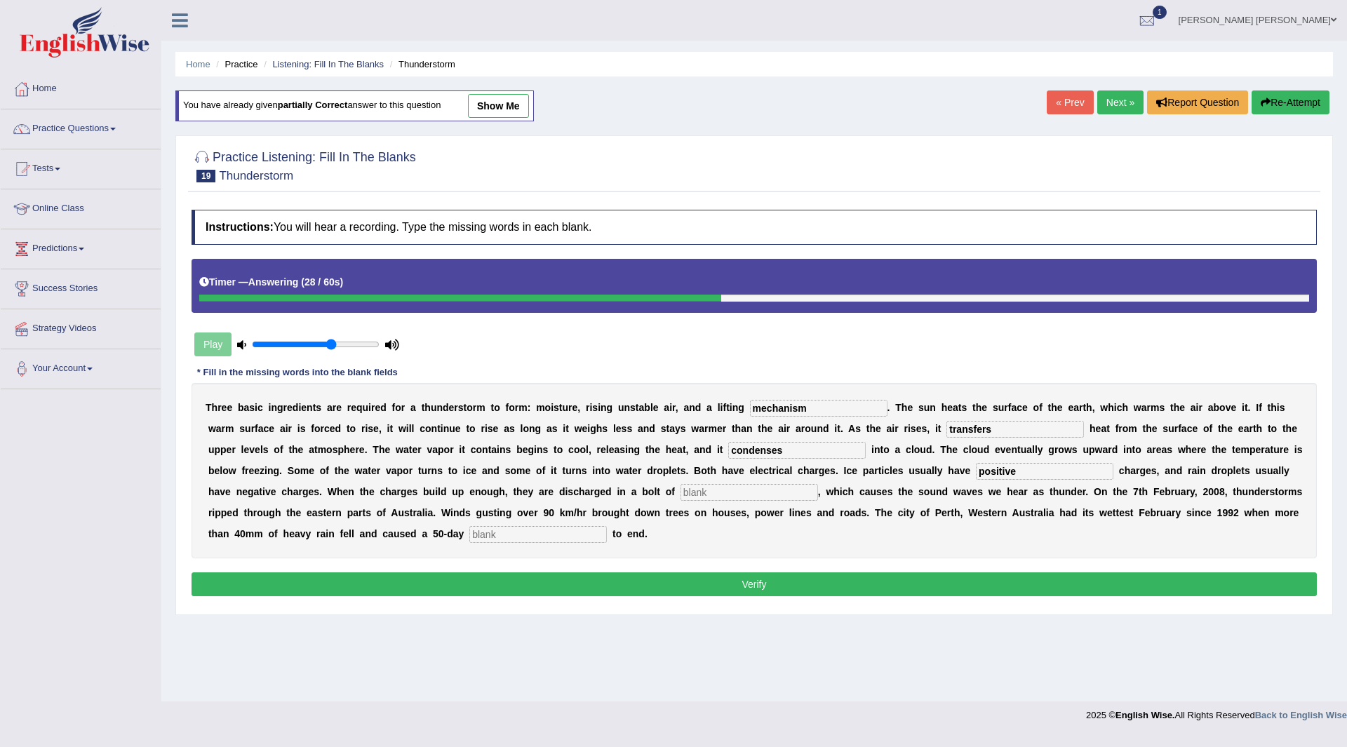
type input "positive"
type input "lightning"
type input "draught"
click at [855, 591] on button "Verify" at bounding box center [754, 584] width 1125 height 24
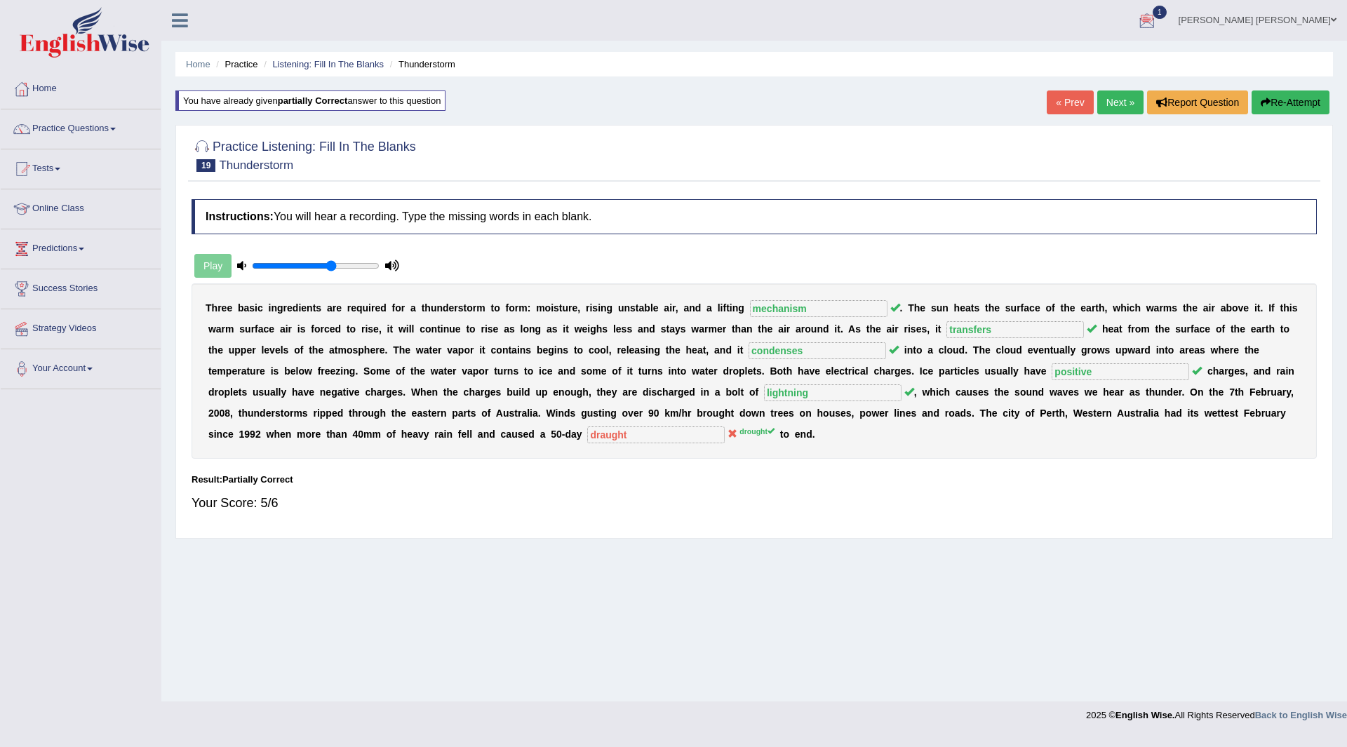
click at [1111, 101] on link "Next »" at bounding box center [1120, 102] width 46 height 24
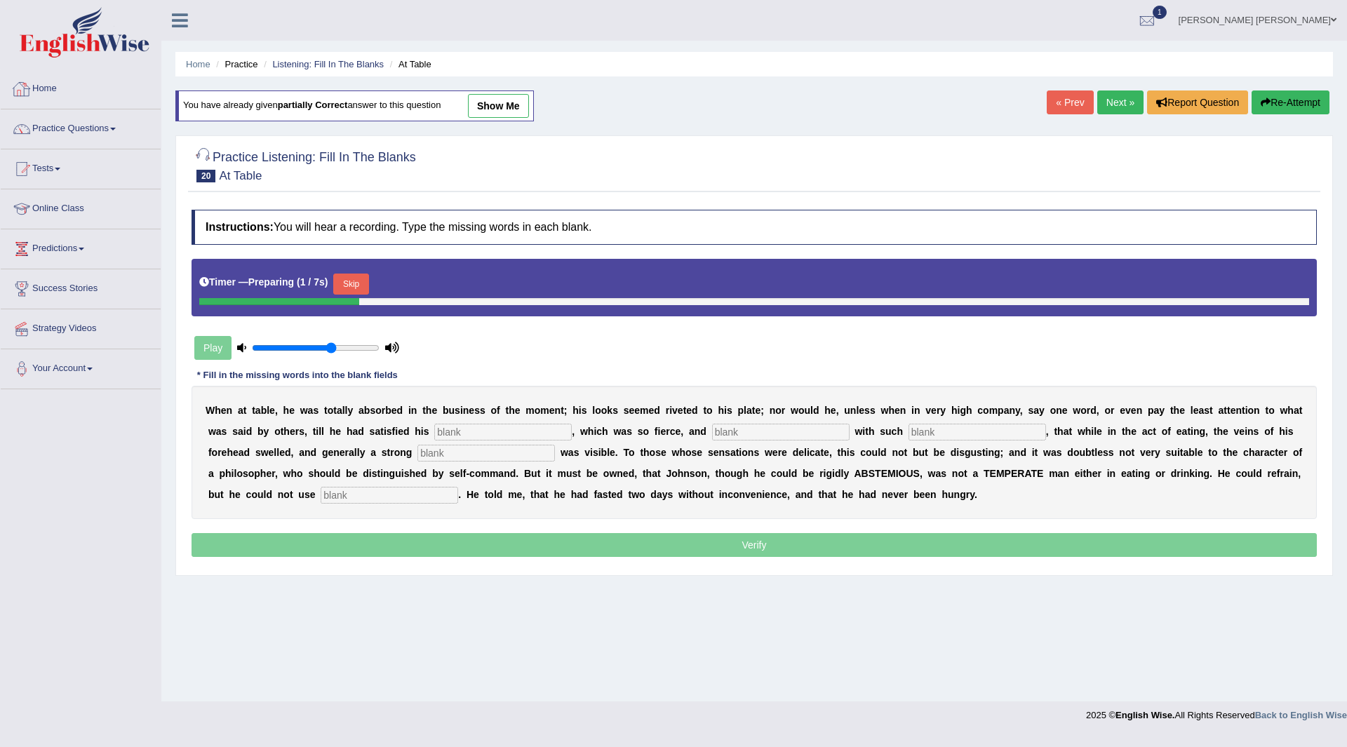
click at [351, 283] on button "Skip" at bounding box center [350, 284] width 35 height 21
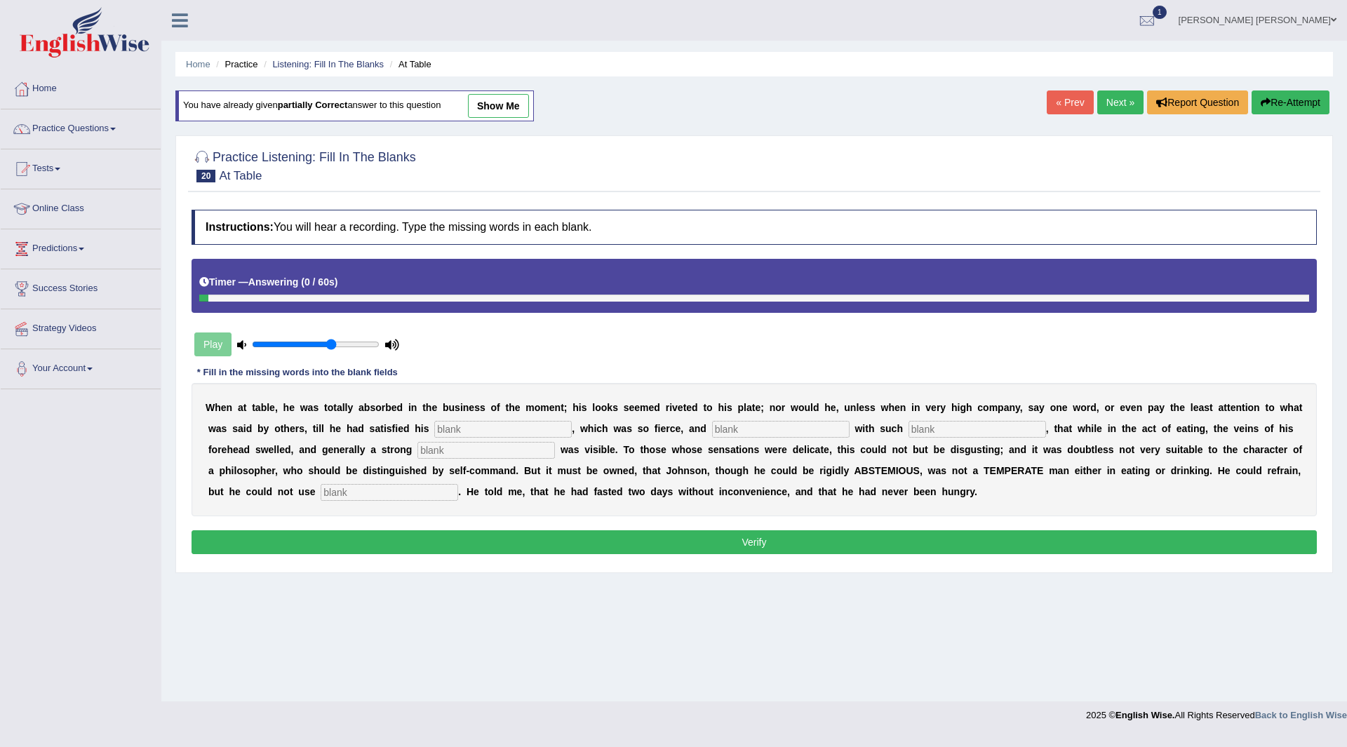
click at [550, 434] on input "text" at bounding box center [502, 429] width 137 height 17
type input "appetite"
type input "indeed"
type input "inforsement"
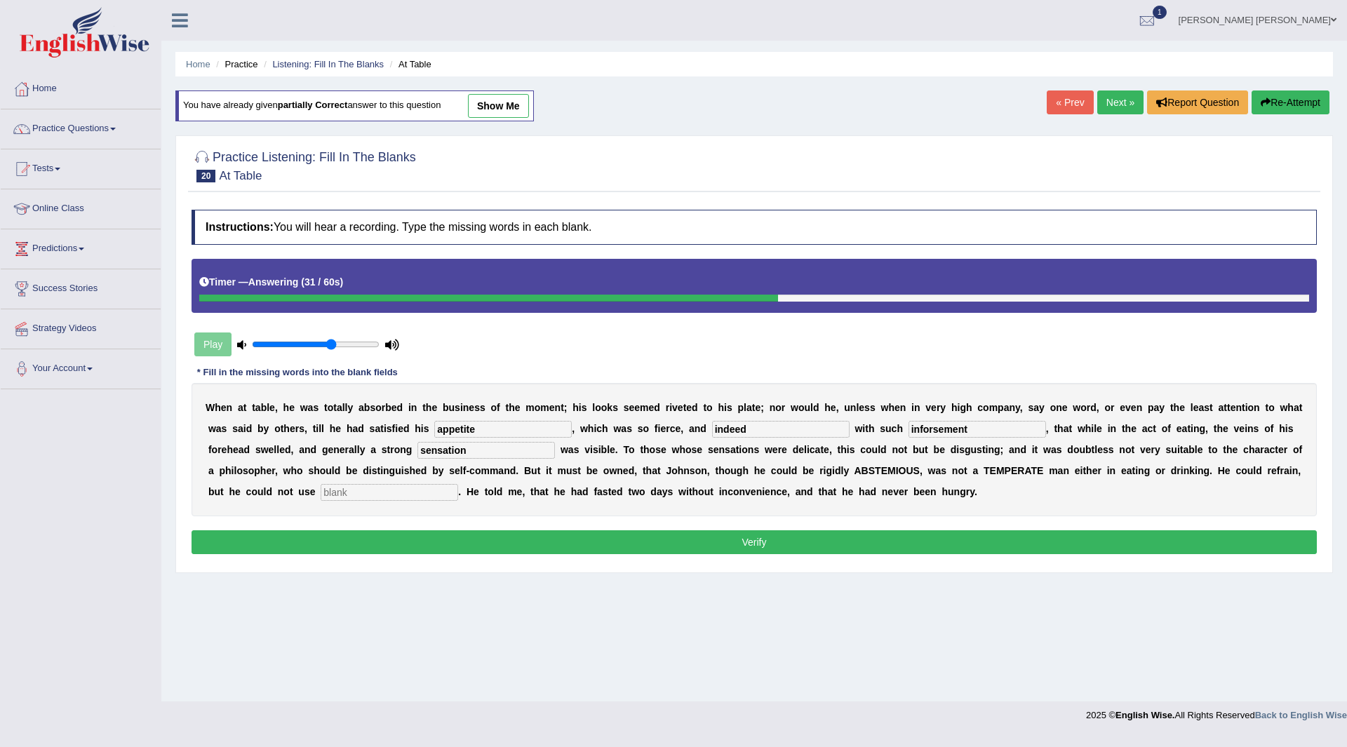
type input "sensation"
type input "moderately"
click at [636, 545] on button "Verify" at bounding box center [754, 542] width 1125 height 24
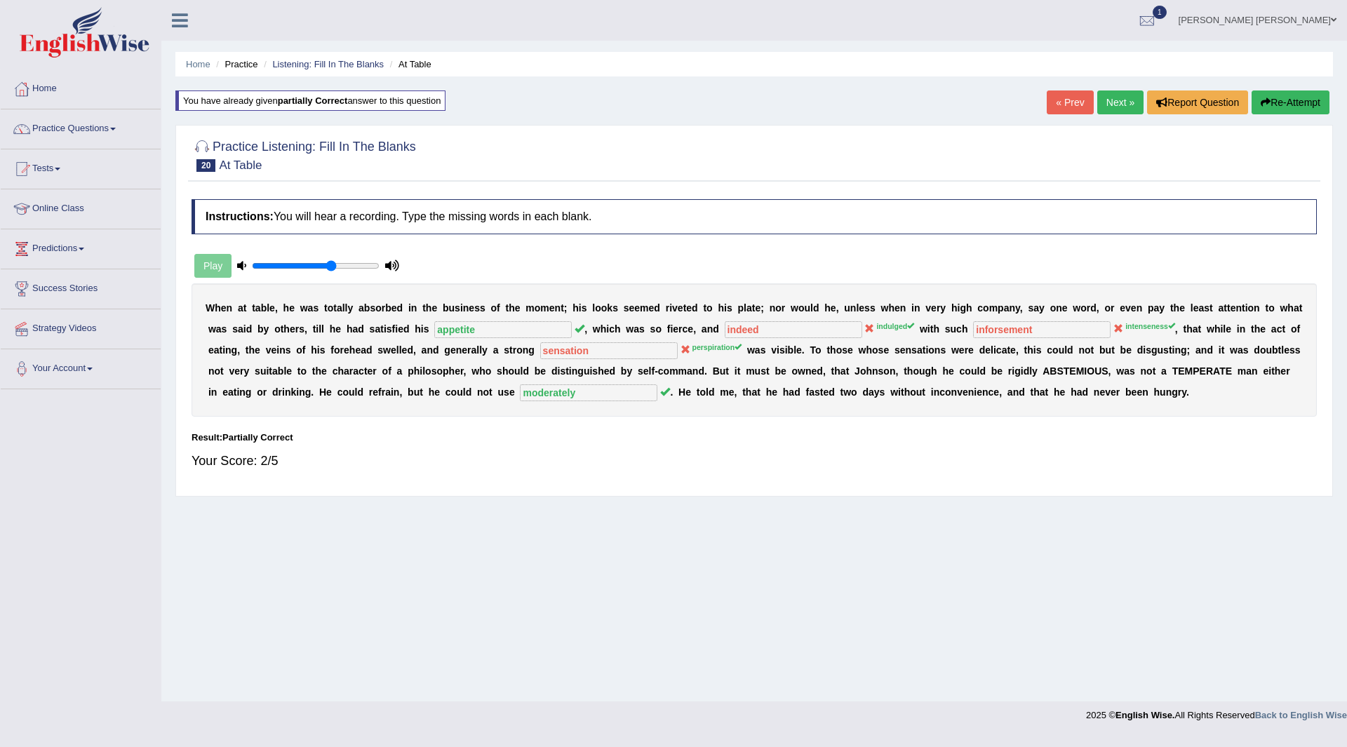
click at [1106, 101] on link "Next »" at bounding box center [1120, 102] width 46 height 24
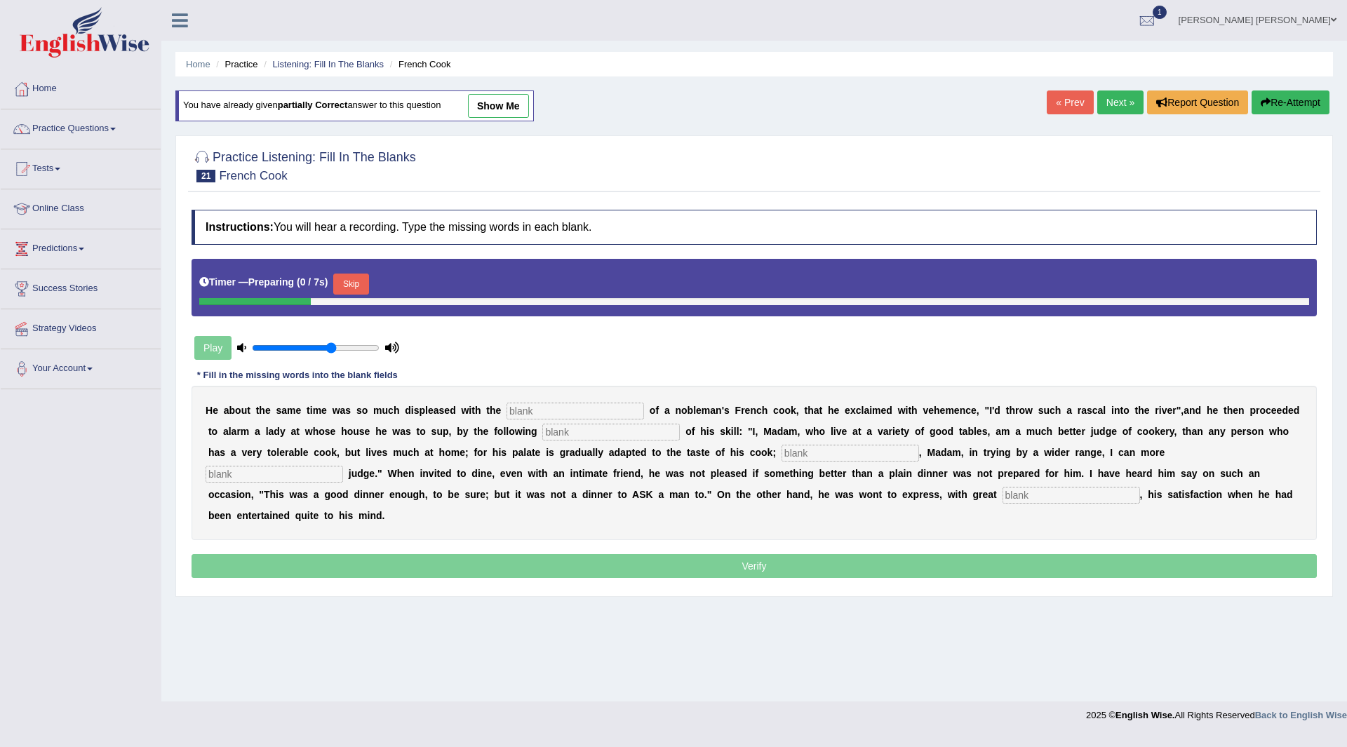
click at [353, 286] on button "Skip" at bounding box center [350, 284] width 35 height 21
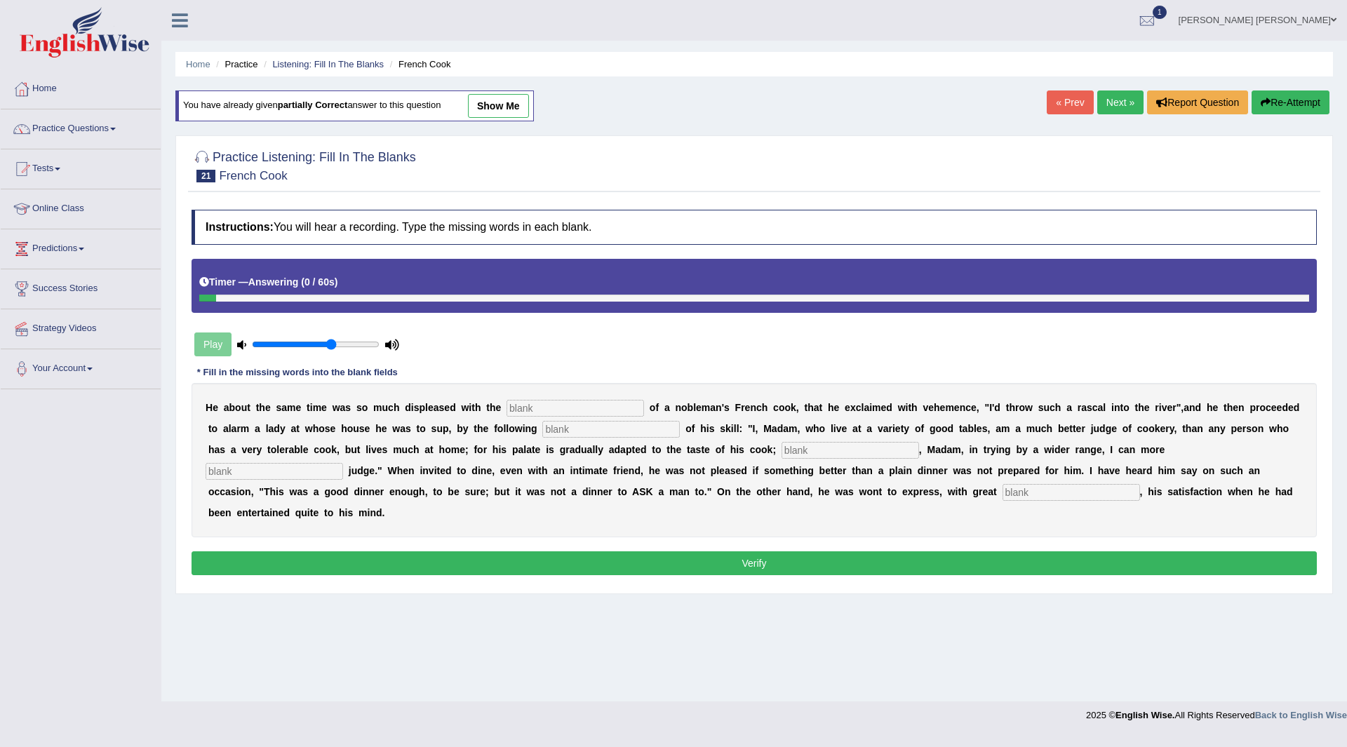
click at [583, 407] on input "text" at bounding box center [574, 408] width 137 height 17
type input "performances"
type input "manifesto"
type input "whereas"
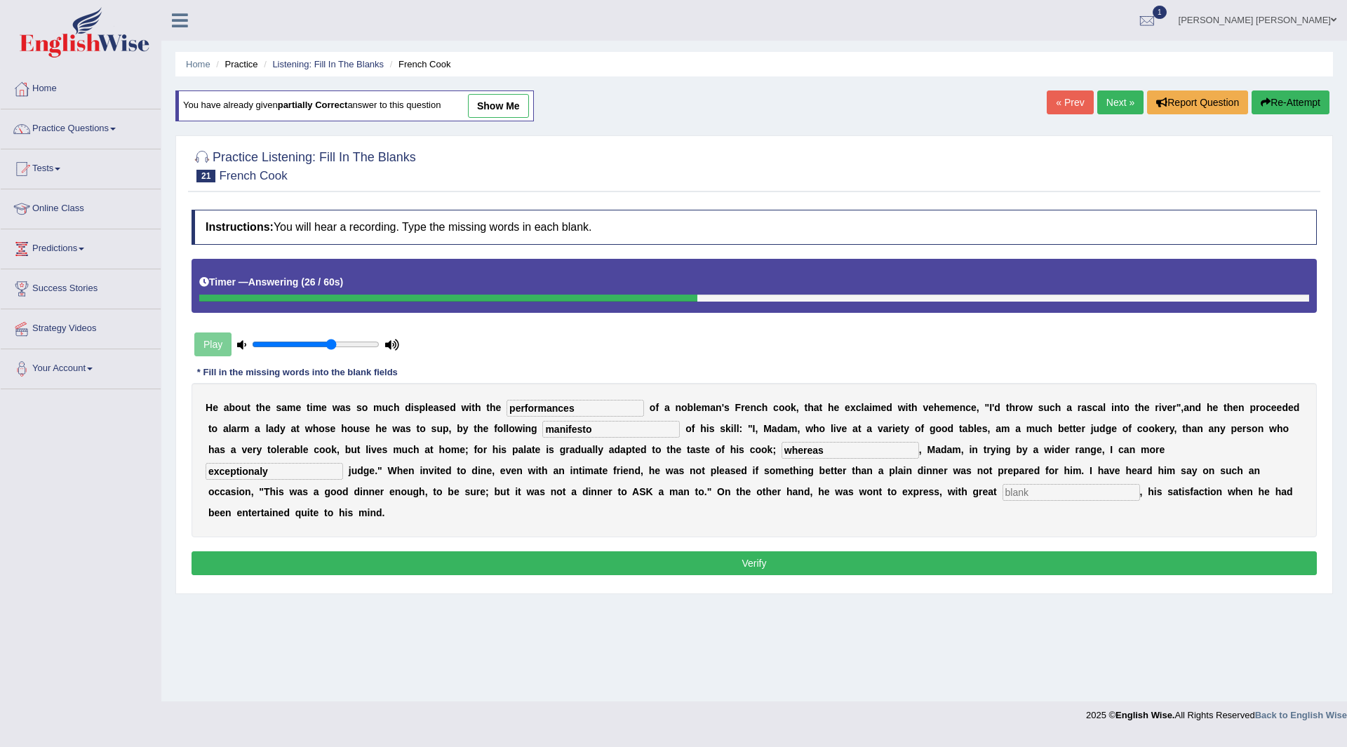
type input "exceptionaly"
type input "lee"
click at [613, 564] on button "Verify" at bounding box center [754, 563] width 1125 height 24
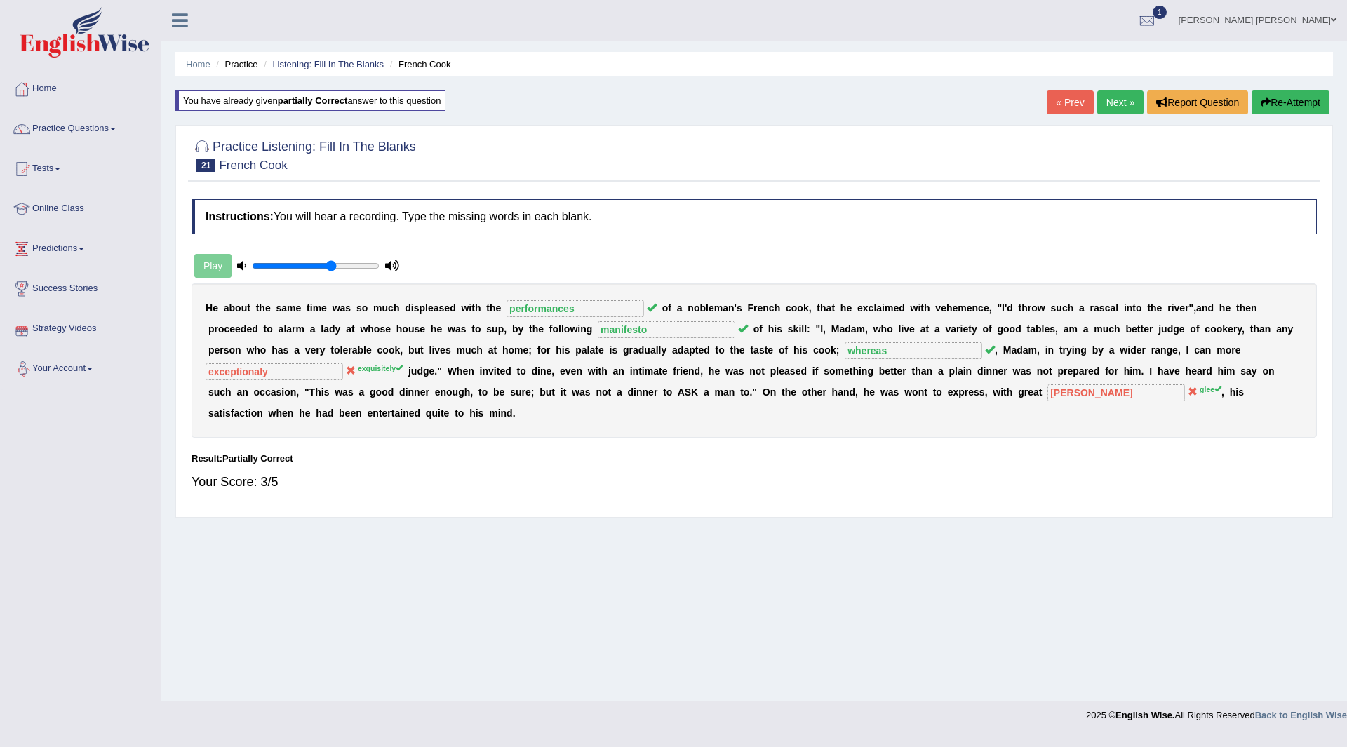
click at [1110, 104] on link "Next »" at bounding box center [1120, 102] width 46 height 24
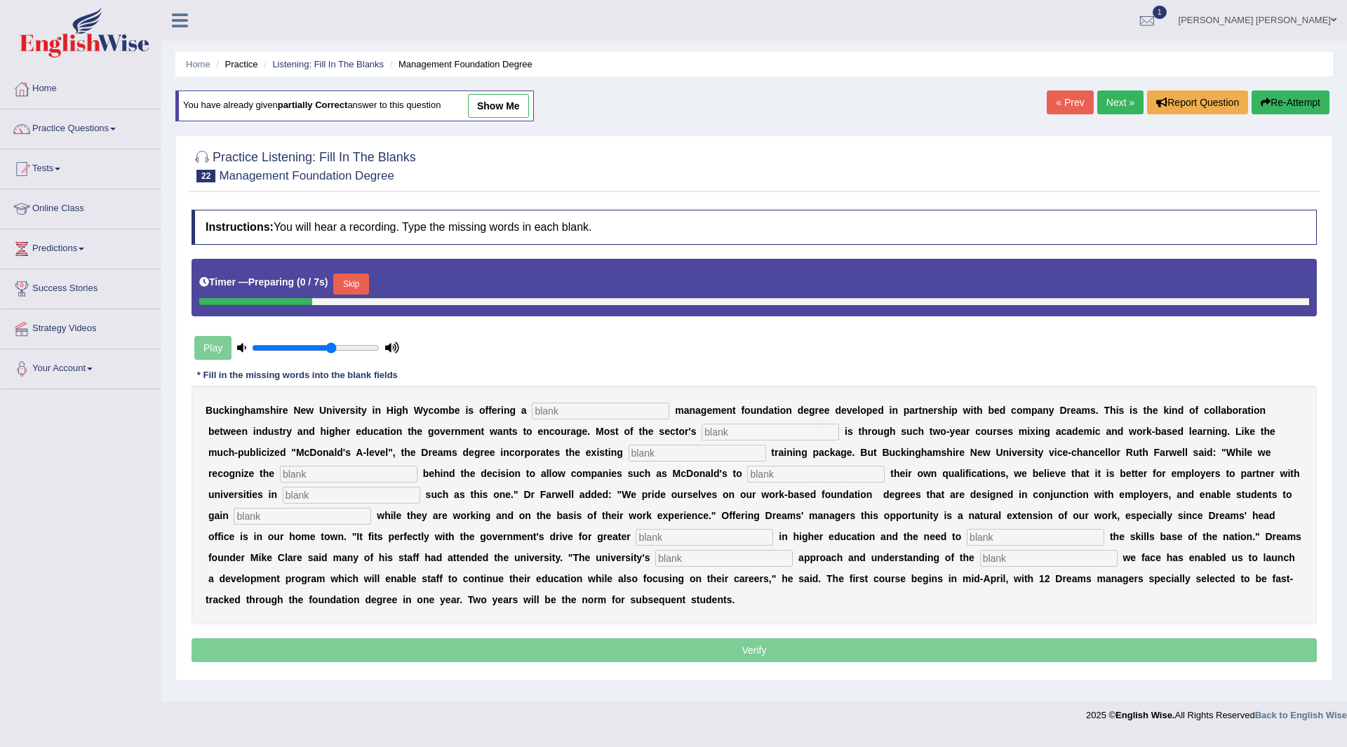
click at [356, 281] on button "Skip" at bounding box center [350, 284] width 35 height 21
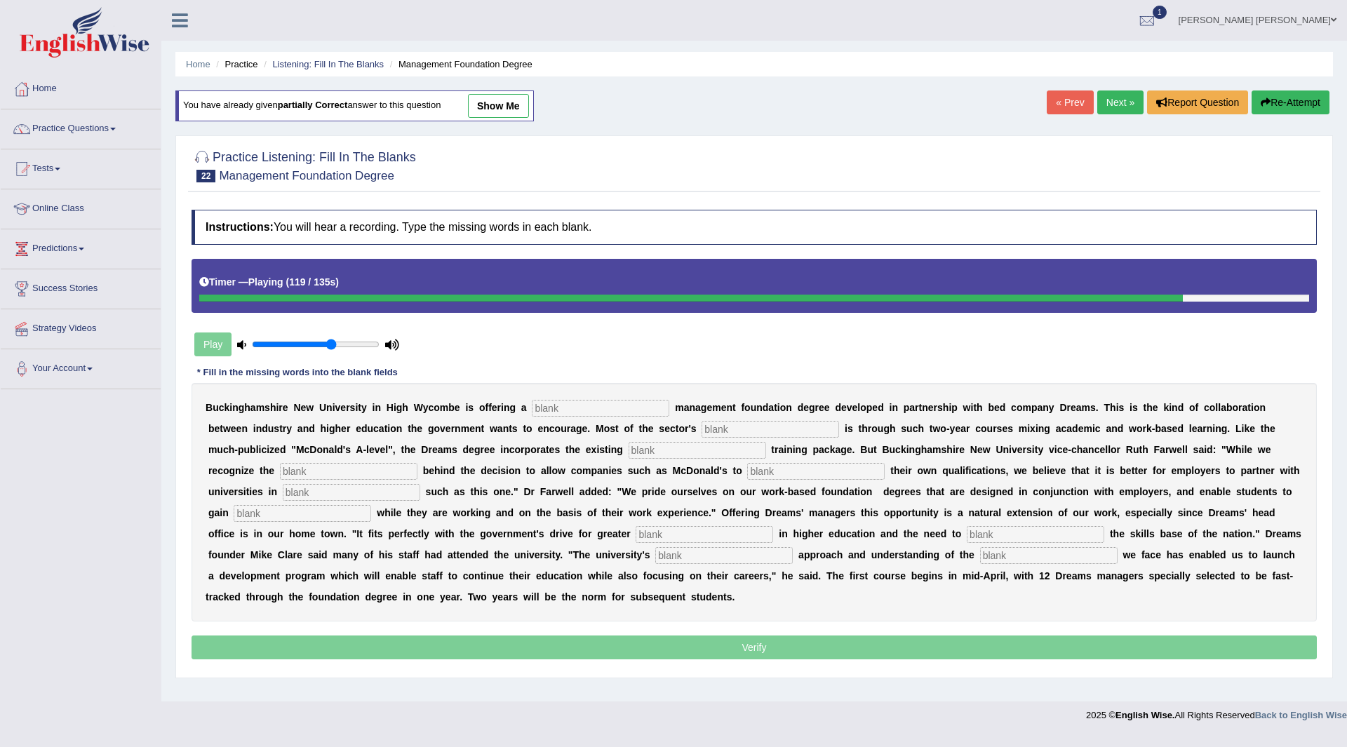
click at [607, 410] on input "text" at bounding box center [600, 408] width 137 height 17
type input "retail"
type input "expansion"
type input "company"
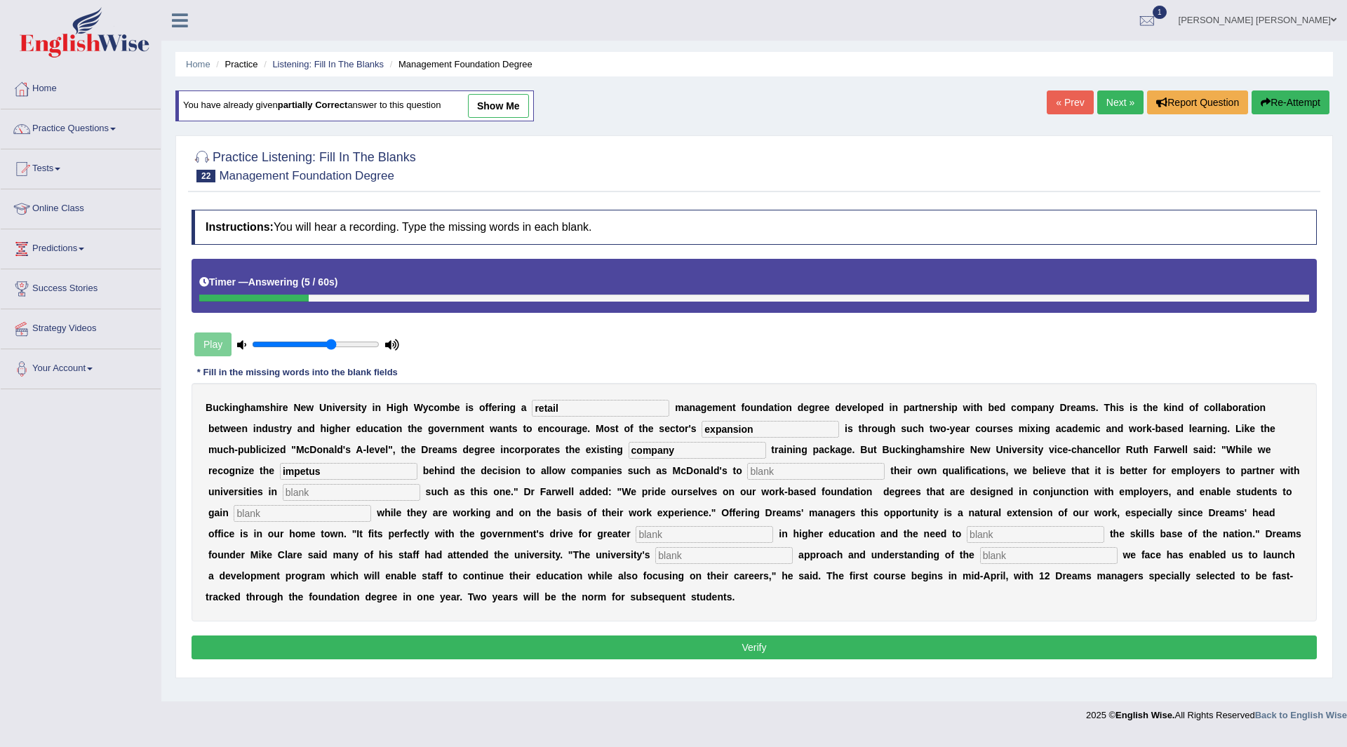
type input "impetus"
type input "awarded"
type input "incentive"
type input "qualifications"
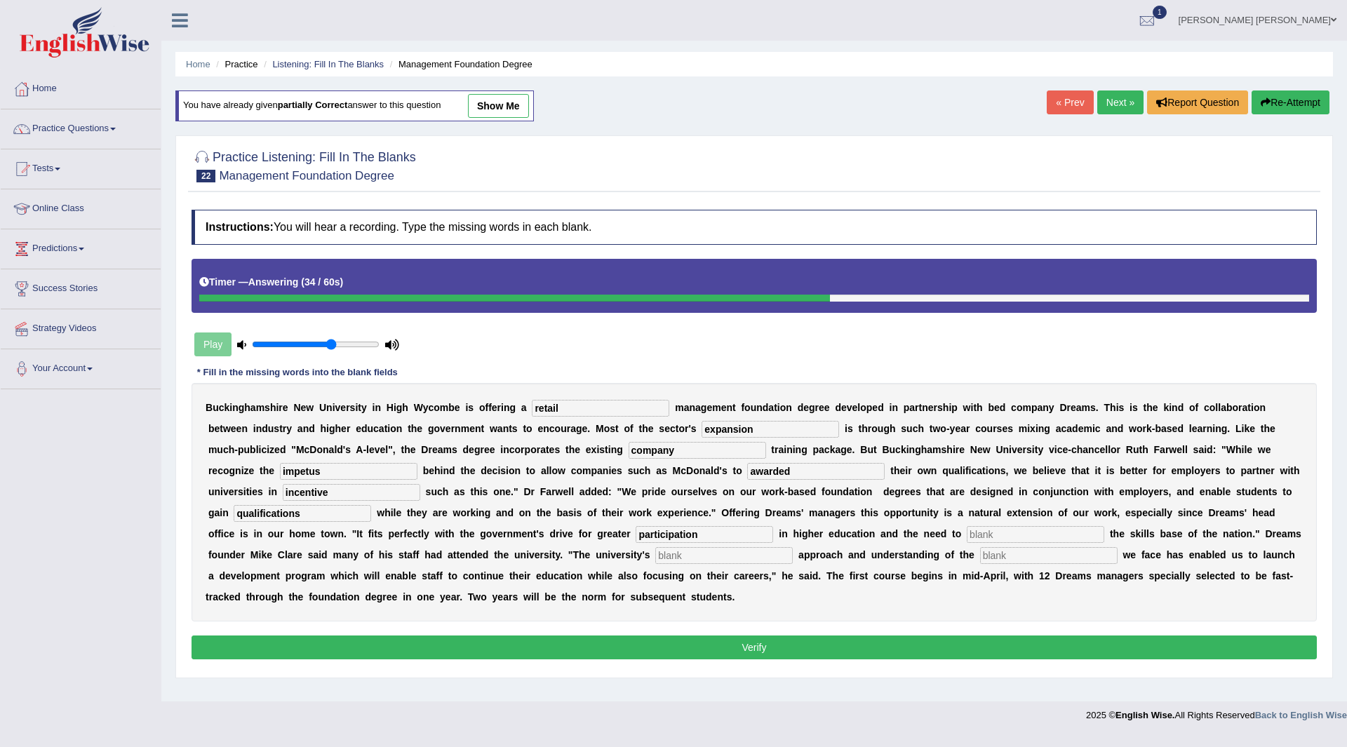
type input "participation"
type input "hance"
type input "pragmatic"
type input "faced"
click at [716, 649] on button "Verify" at bounding box center [754, 648] width 1125 height 24
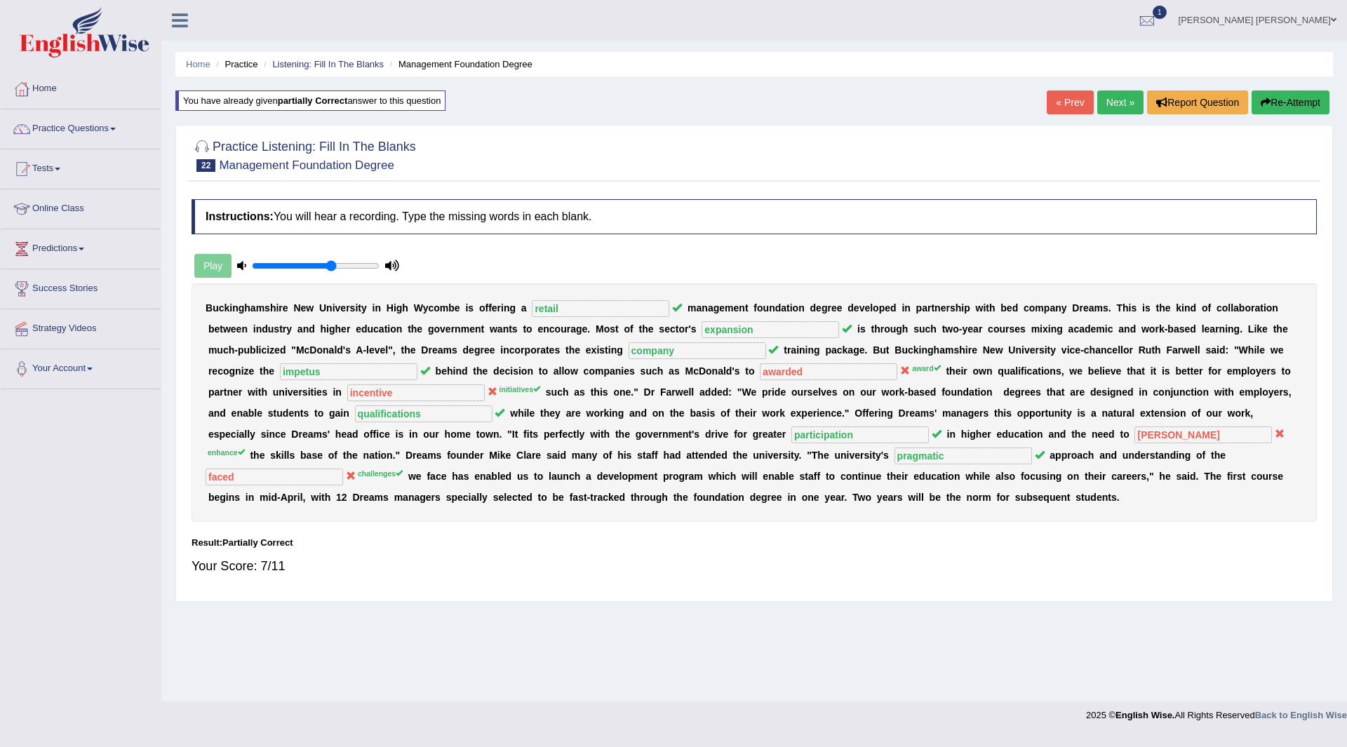
click at [1114, 110] on link "Next »" at bounding box center [1120, 102] width 46 height 24
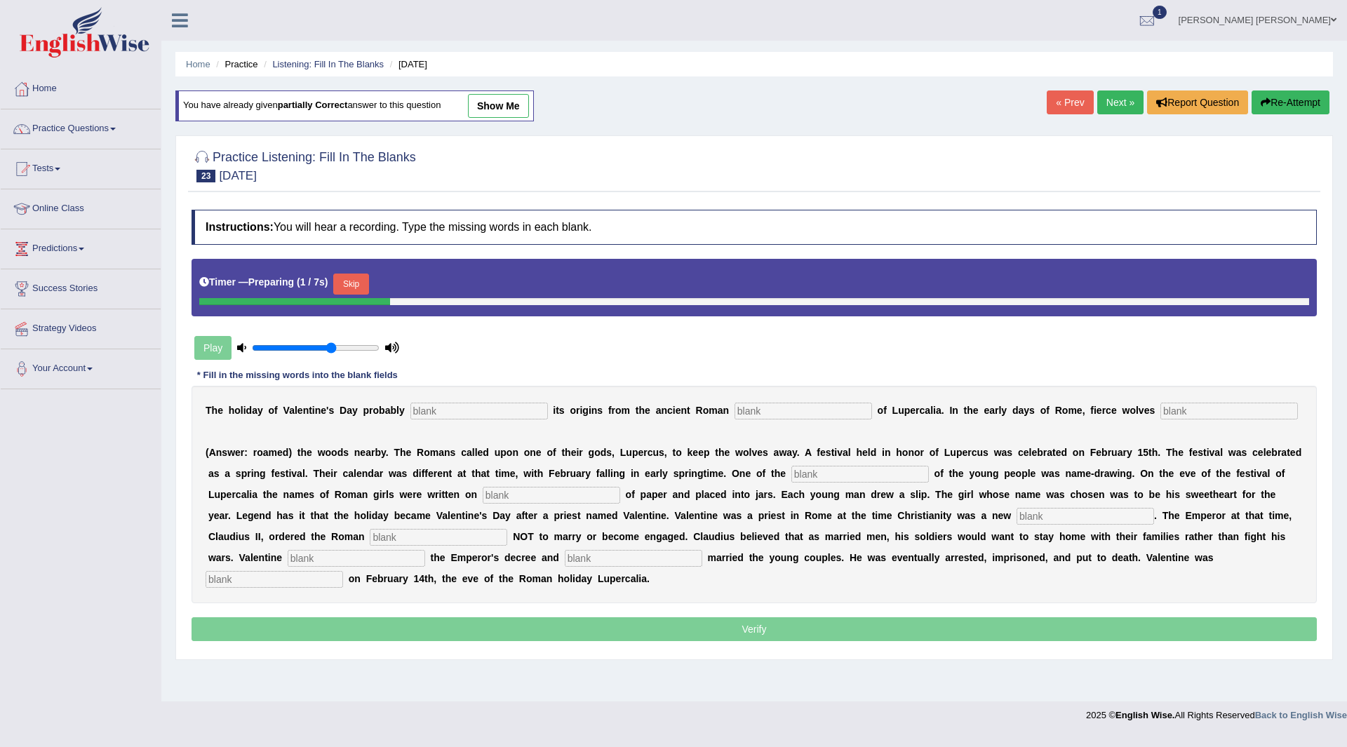
click at [359, 279] on button "Skip" at bounding box center [350, 284] width 35 height 21
